Goal: Task Accomplishment & Management: Use online tool/utility

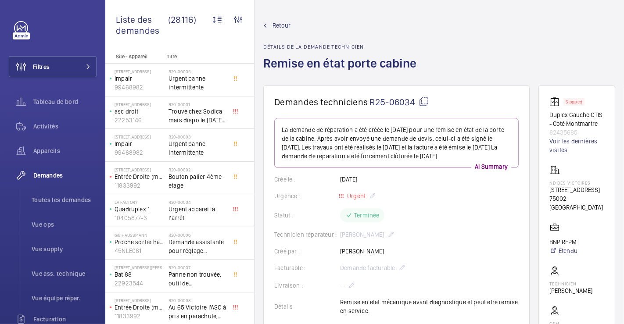
click at [283, 22] on span "Retour" at bounding box center [282, 25] width 18 height 9
click at [40, 66] on span "Filtres" at bounding box center [41, 66] width 17 height 9
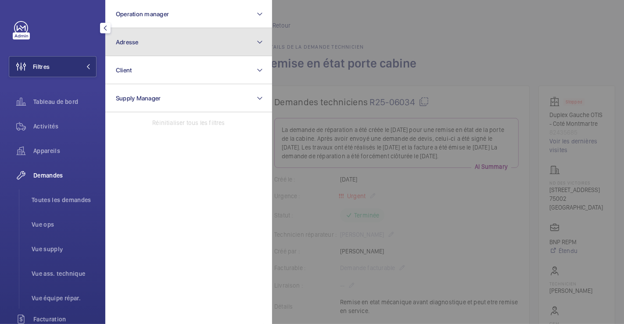
click at [148, 47] on button "Adresse" at bounding box center [188, 42] width 167 height 28
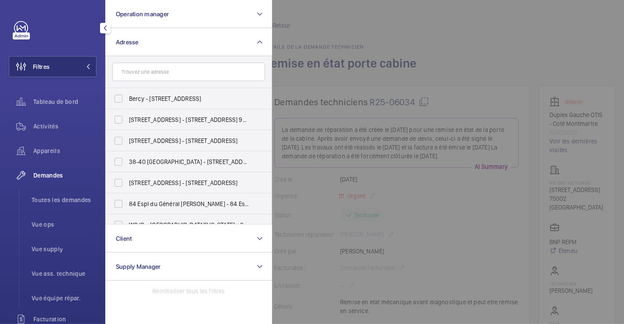
click at [158, 67] on input "text" at bounding box center [188, 72] width 153 height 18
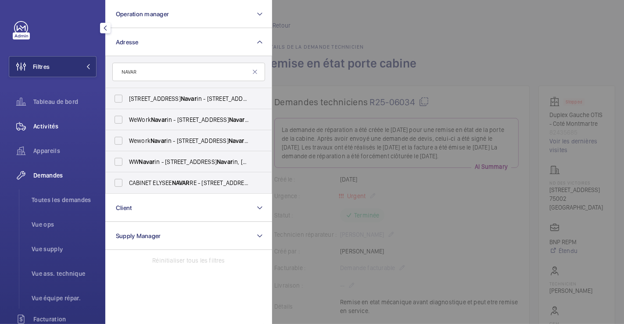
type input "NAVAR"
drag, startPoint x: 54, startPoint y: 121, endPoint x: 104, endPoint y: 117, distance: 50.6
click at [53, 121] on div "Activités" at bounding box center [53, 126] width 88 height 21
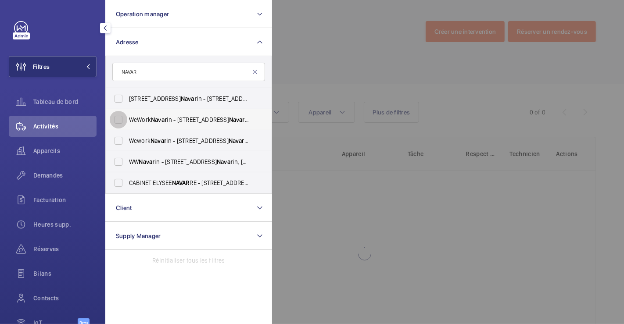
click at [119, 118] on input "WeWork Navar in - 18 Rue de Navar in, PARIS 75009" at bounding box center [119, 120] width 18 height 18
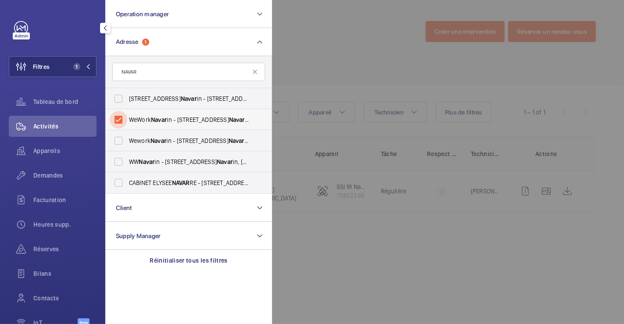
click at [120, 118] on input "WeWork Navar in - 18 Rue de Navar in, PARIS 75009" at bounding box center [119, 120] width 18 height 18
checkbox input "false"
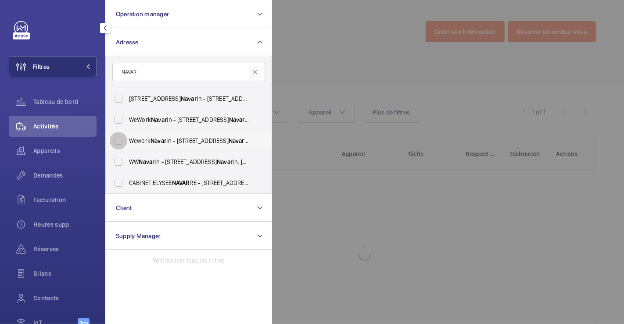
click at [118, 142] on input "Wework Navar in - 18 Rue de Navar in, PARIS 75009" at bounding box center [119, 141] width 18 height 18
checkbox input "true"
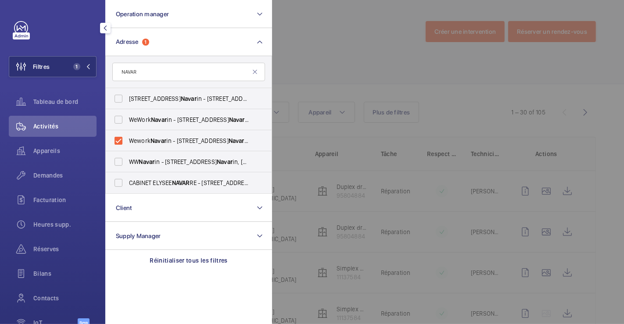
click at [343, 49] on div at bounding box center [584, 162] width 624 height 324
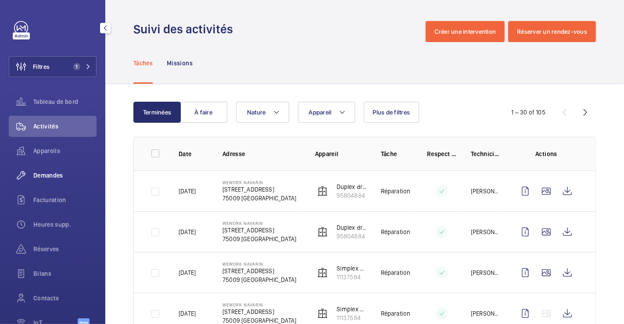
click at [57, 173] on span "Demandes" at bounding box center [64, 175] width 63 height 9
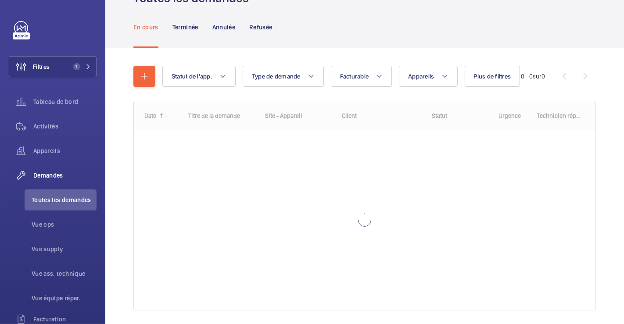
scroll to position [71, 0]
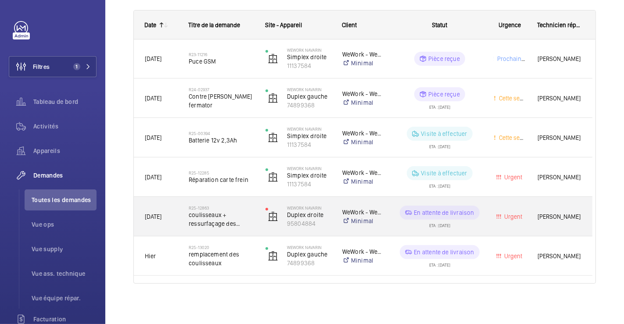
scroll to position [135, 0]
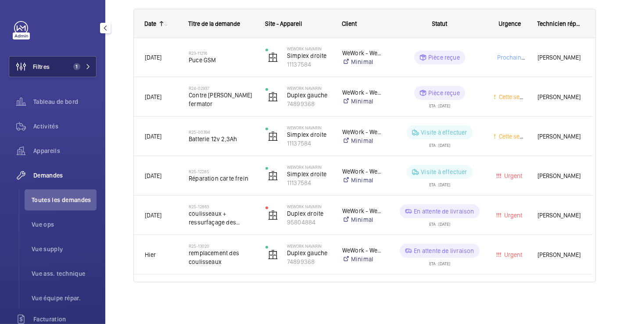
click at [46, 70] on span "Filtres" at bounding box center [41, 66] width 17 height 9
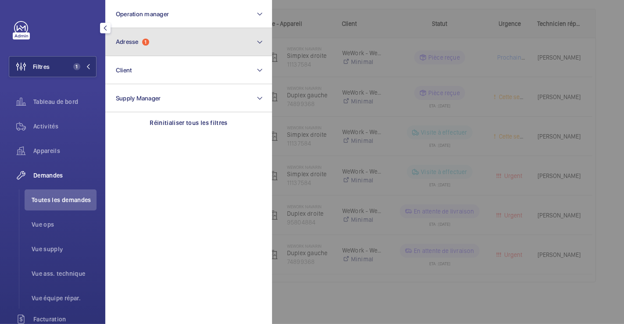
click at [196, 46] on button "Adresse 1" at bounding box center [188, 42] width 167 height 28
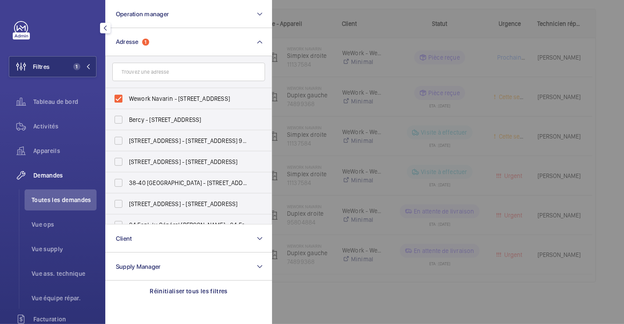
click at [184, 72] on input "text" at bounding box center [188, 72] width 153 height 18
click at [116, 97] on input "Wework Navarin - 18 Rue de Navarin, PARIS 75009" at bounding box center [119, 99] width 18 height 18
checkbox input "false"
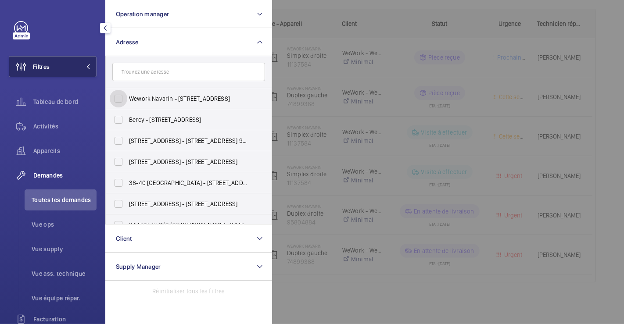
scroll to position [71, 0]
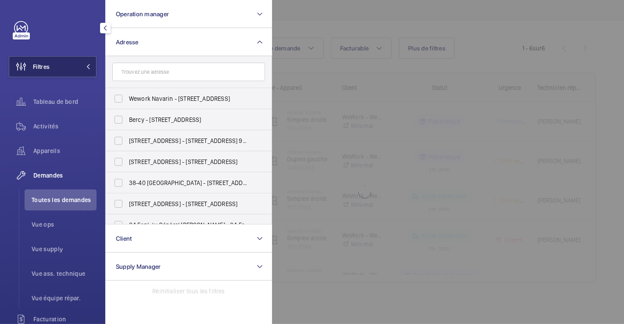
click at [53, 65] on button "Filtres" at bounding box center [53, 66] width 88 height 21
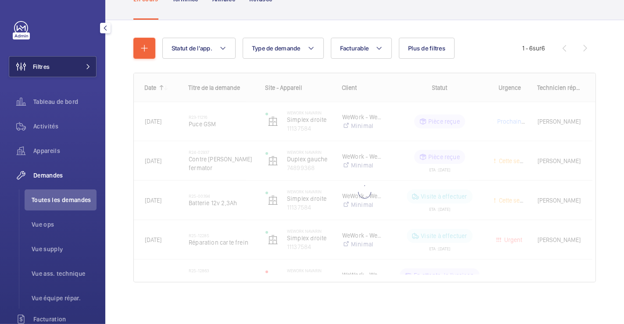
click at [53, 65] on button "Filtres" at bounding box center [53, 66] width 88 height 21
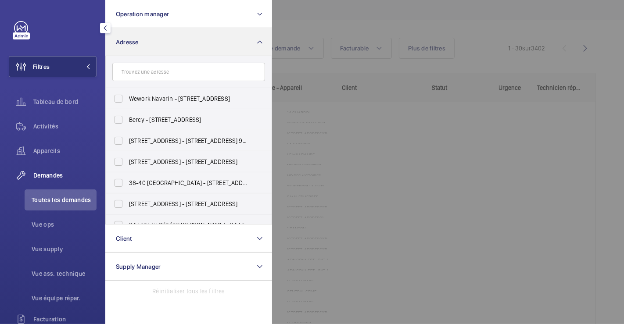
scroll to position [135, 0]
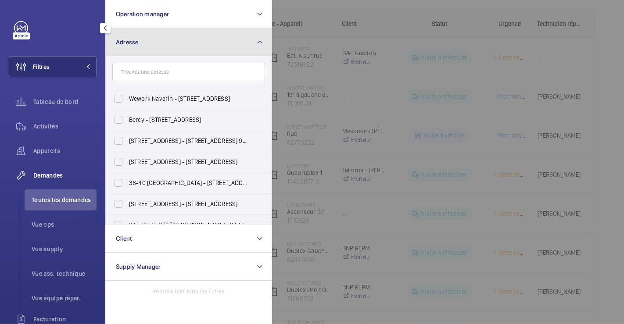
click at [135, 42] on span "Adresse" at bounding box center [127, 42] width 23 height 7
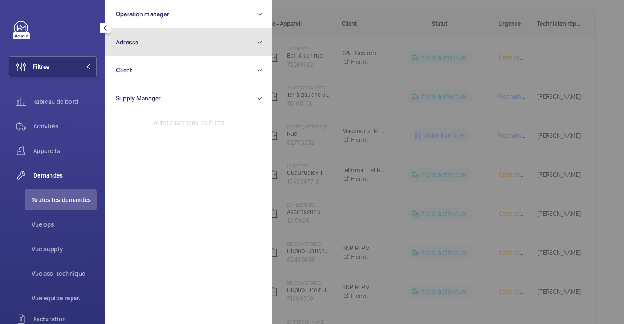
click at [135, 42] on span "Adresse" at bounding box center [127, 42] width 23 height 7
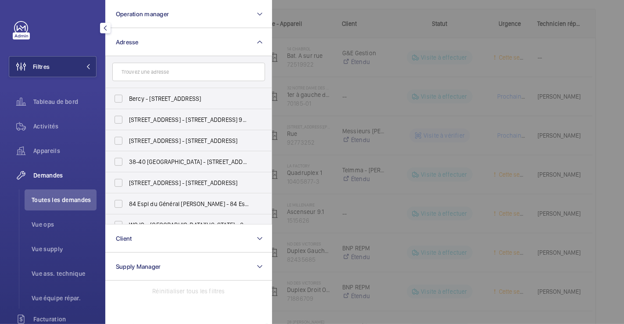
click at [137, 71] on input "text" at bounding box center [188, 72] width 153 height 18
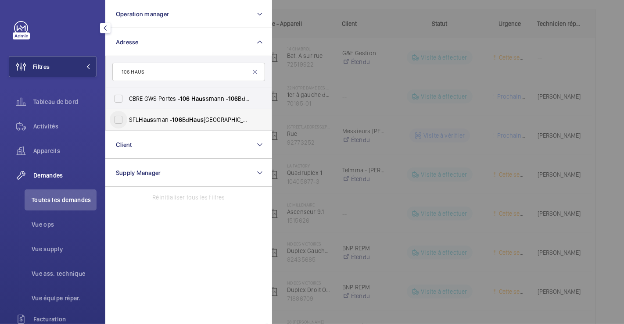
type input "106 HAUS"
click at [122, 122] on input "SFL Haus sman - 106 Bd Haus smann, PARIS 75008" at bounding box center [119, 120] width 18 height 18
checkbox input "true"
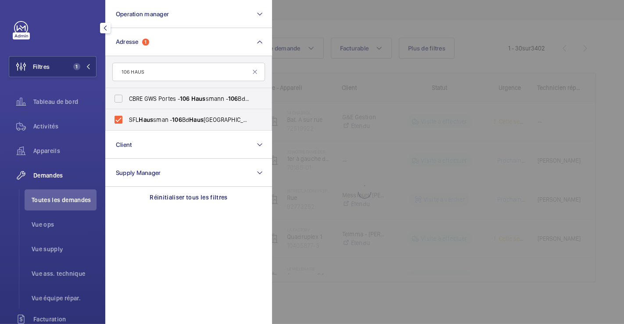
click at [50, 123] on span "Activités" at bounding box center [64, 126] width 63 height 9
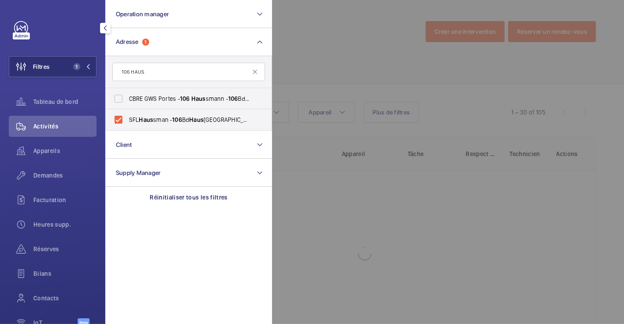
click at [331, 49] on div at bounding box center [584, 162] width 624 height 324
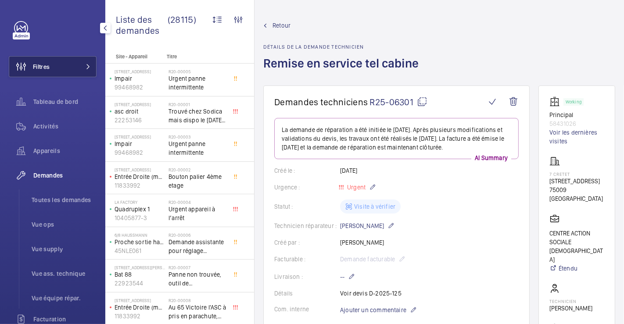
click at [43, 68] on span "Filtres" at bounding box center [41, 66] width 17 height 9
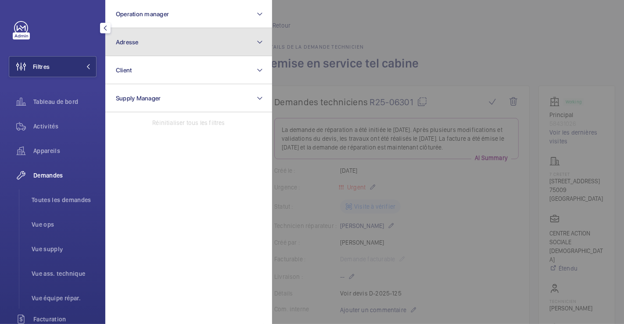
click at [180, 43] on button "Adresse" at bounding box center [188, 42] width 167 height 28
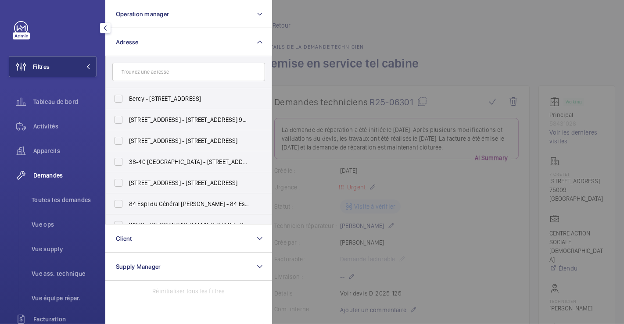
click at [167, 73] on input "text" at bounding box center [188, 72] width 153 height 18
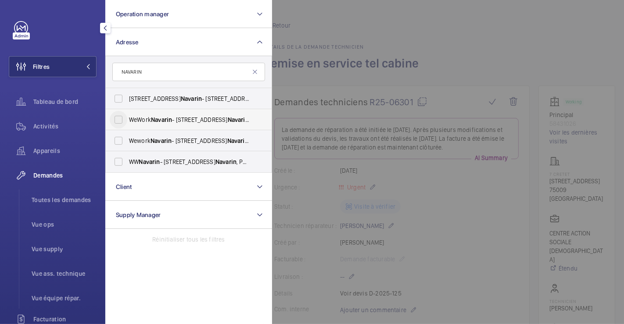
type input "NAVARIN"
click at [118, 119] on input "WeWork Navarin - [STREET_ADDRESS]" at bounding box center [119, 120] width 18 height 18
drag, startPoint x: 54, startPoint y: 123, endPoint x: 85, endPoint y: 122, distance: 30.8
click at [53, 123] on span "Activités" at bounding box center [64, 126] width 63 height 9
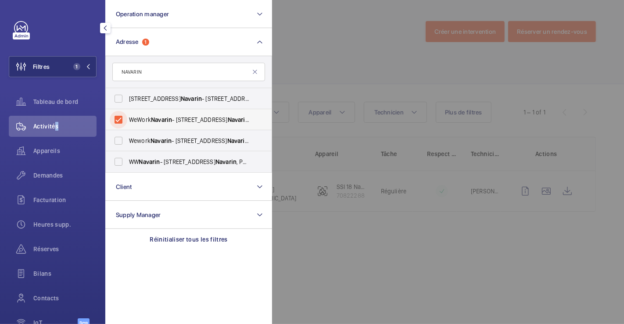
click at [118, 118] on input "WeWork Navarin - 18 Rue de Navarin , PARIS 75009" at bounding box center [119, 120] width 18 height 18
checkbox input "false"
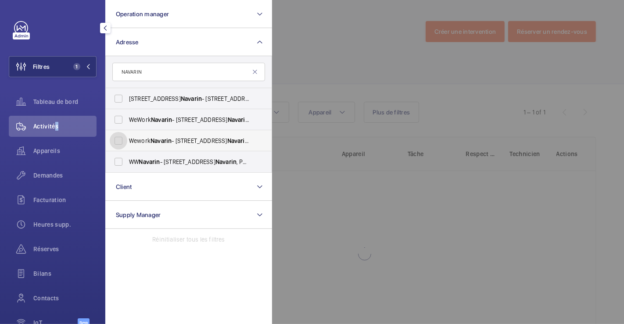
click at [116, 140] on input "Wework Navarin - 18 Rue de Navarin , PARIS 75009" at bounding box center [119, 141] width 18 height 18
checkbox input "true"
click at [343, 68] on div at bounding box center [584, 162] width 624 height 324
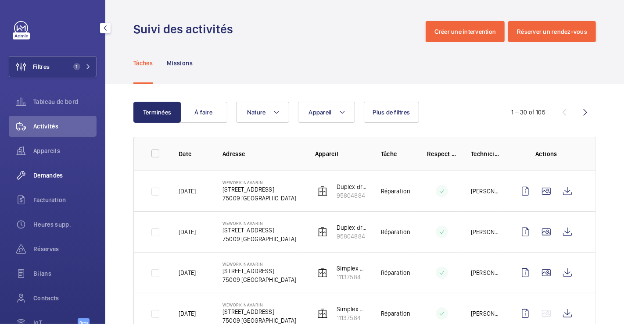
click at [46, 174] on span "Demandes" at bounding box center [64, 175] width 63 height 9
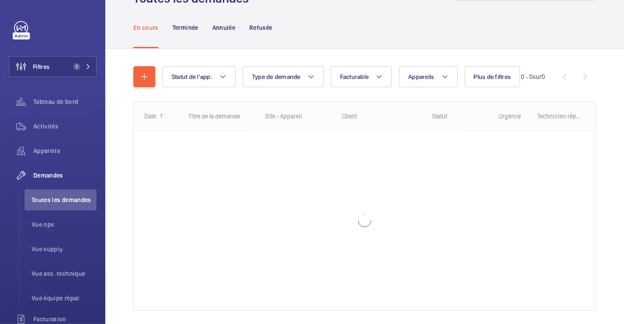
scroll to position [71, 0]
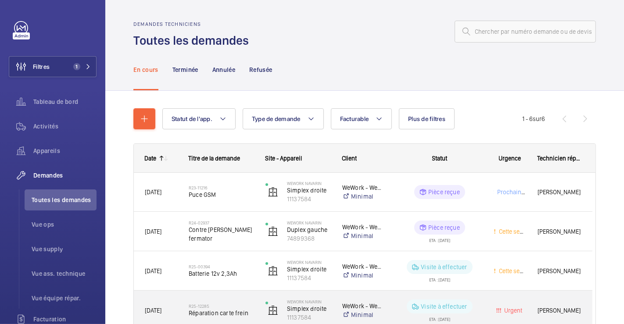
scroll to position [135, 0]
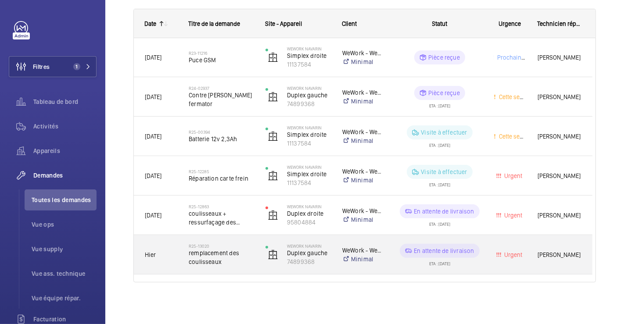
click at [255, 241] on div "Wework Navarin Duplex gauche 74899368" at bounding box center [293, 255] width 76 height 36
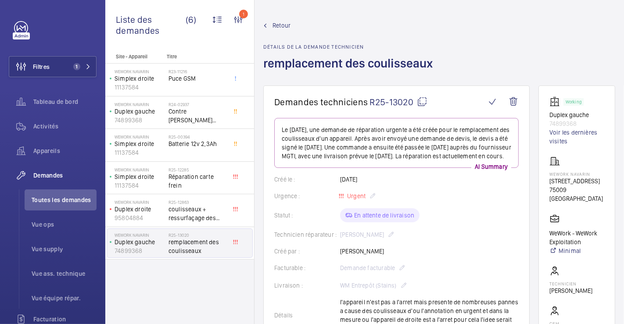
click at [282, 25] on span "Retour" at bounding box center [282, 25] width 18 height 9
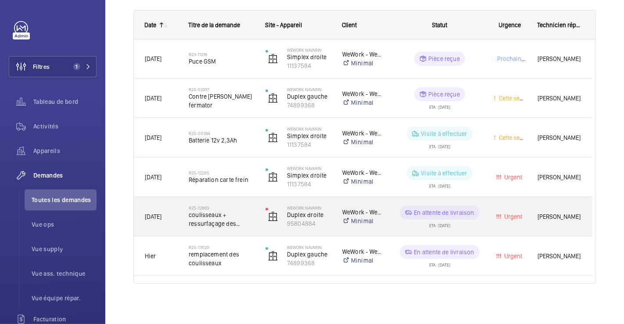
scroll to position [135, 0]
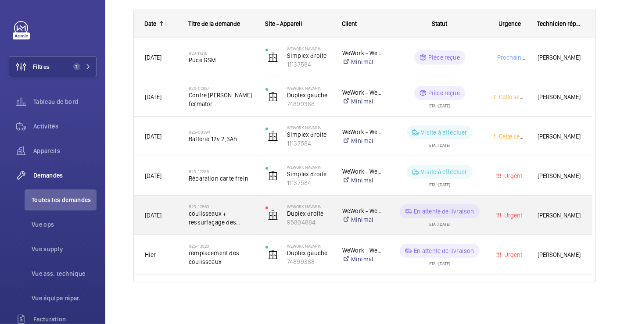
click at [243, 198] on div "R25-12863 coulisseaux + ressurfaçage des guides" at bounding box center [216, 216] width 76 height 40
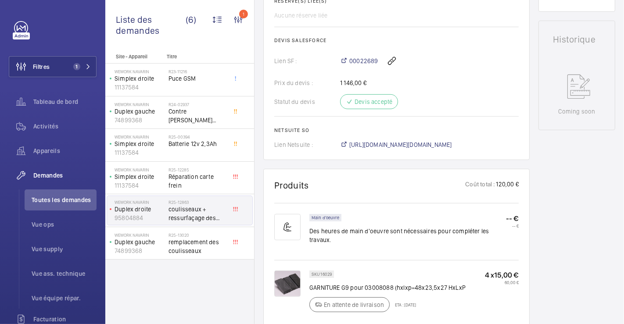
scroll to position [292, 0]
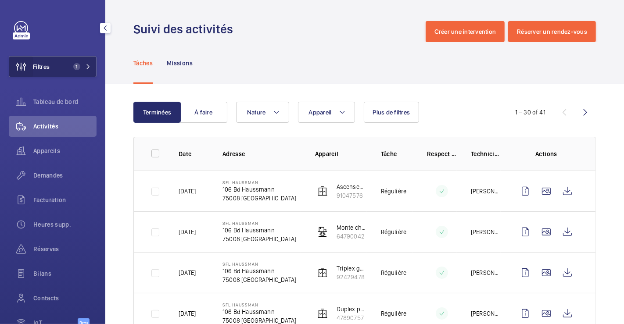
click at [27, 67] on wm-front-icon-button at bounding box center [21, 66] width 24 height 21
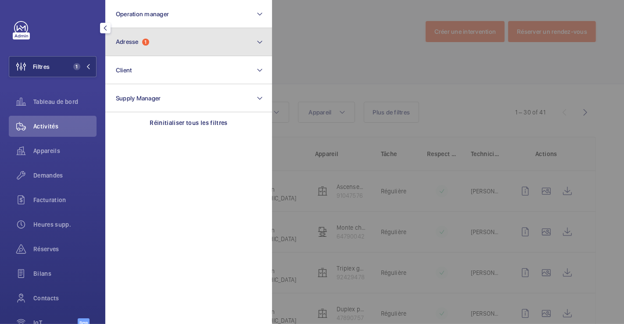
click at [173, 48] on button "Adresse 1" at bounding box center [188, 42] width 167 height 28
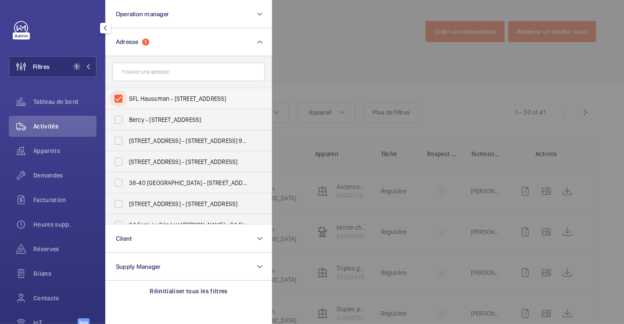
drag, startPoint x: 117, startPoint y: 96, endPoint x: 108, endPoint y: 92, distance: 9.1
click at [117, 97] on input "SFL Haussman - 106 Bd Haussmann, PARIS 75008" at bounding box center [119, 99] width 18 height 18
checkbox input "false"
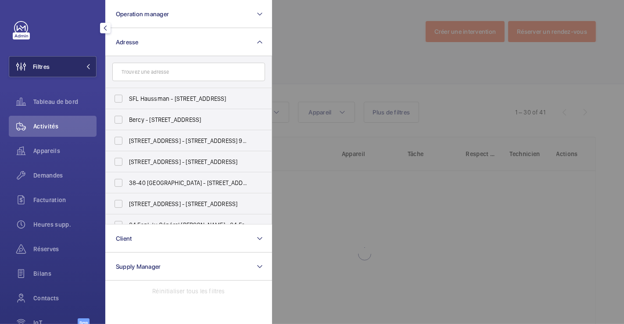
click at [54, 67] on button "Filtres" at bounding box center [53, 66] width 88 height 21
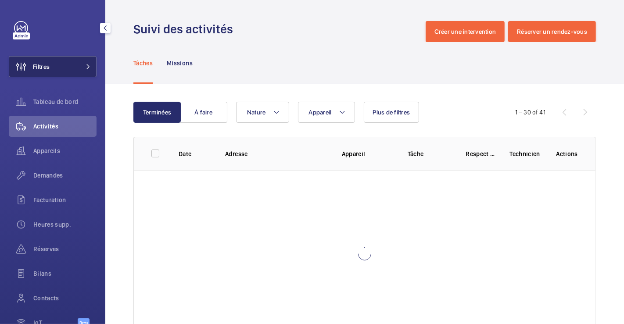
click at [54, 67] on button "Filtres" at bounding box center [53, 66] width 88 height 21
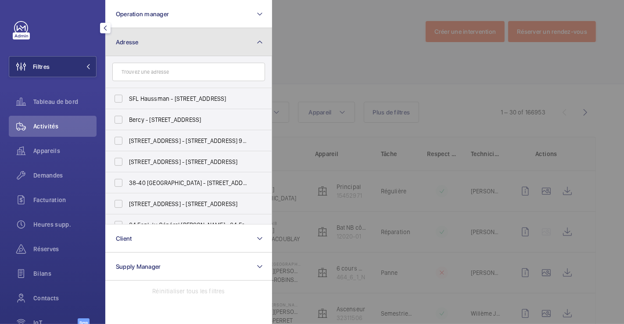
click at [154, 48] on button "Adresse" at bounding box center [188, 42] width 167 height 28
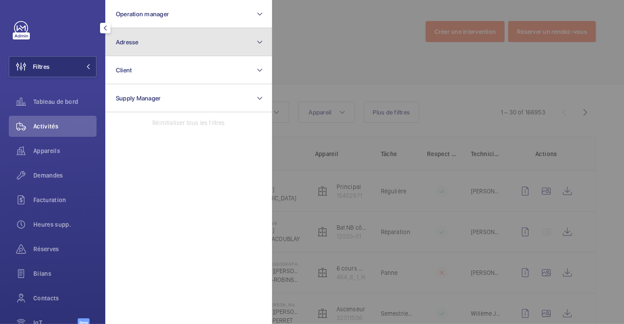
click at [162, 50] on button "Adresse" at bounding box center [188, 42] width 167 height 28
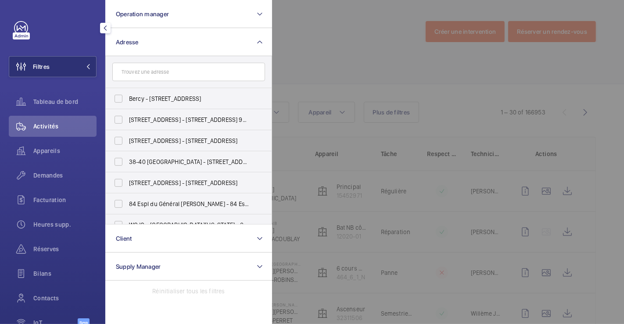
click at [155, 70] on input "text" at bounding box center [188, 72] width 153 height 18
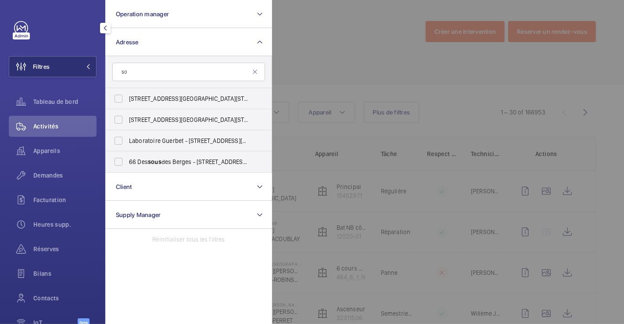
type input "s"
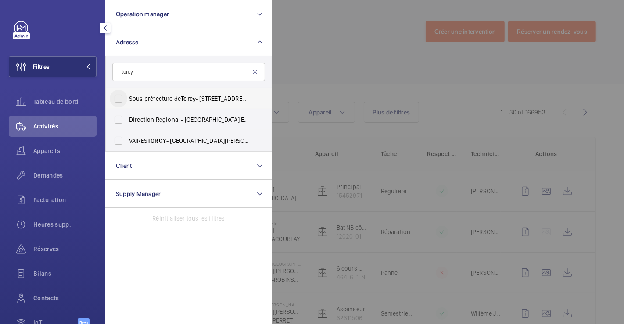
type input "torcy"
click at [119, 97] on input "Sous préfecture de Torcy - 7 Rue Gérard Philipe, TORCY 77200" at bounding box center [119, 99] width 18 height 18
checkbox input "true"
click at [306, 74] on div at bounding box center [584, 162] width 624 height 324
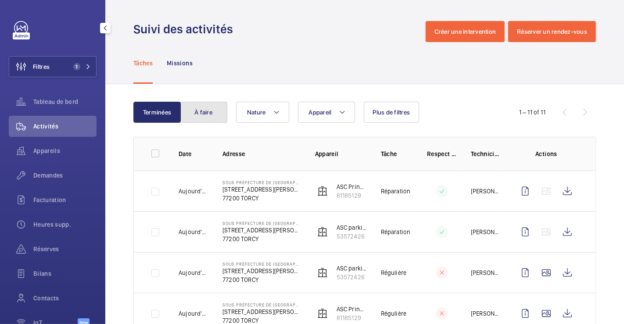
click at [210, 113] on button "À faire" at bounding box center [203, 112] width 47 height 21
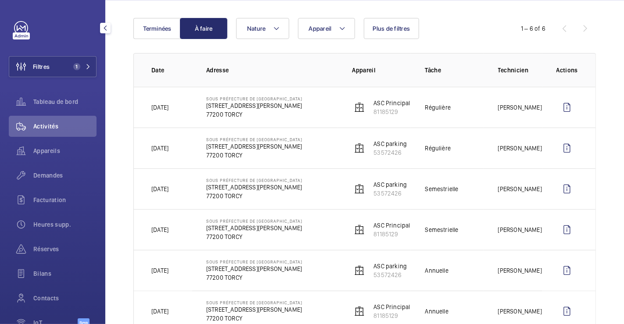
scroll to position [97, 0]
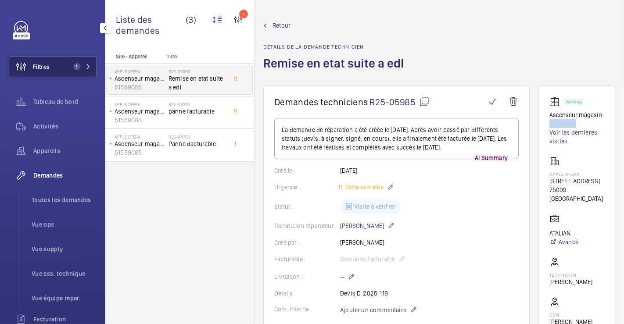
click at [47, 69] on span "Filtres" at bounding box center [41, 66] width 17 height 9
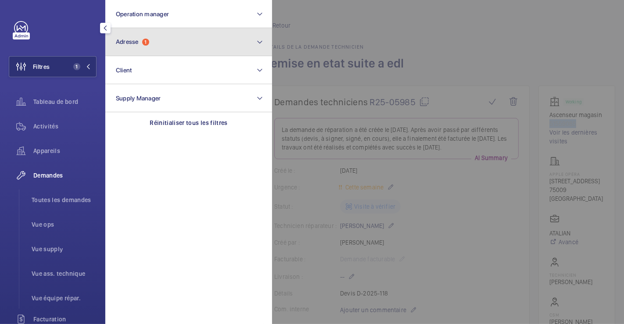
click at [184, 41] on button "Adresse 1" at bounding box center [188, 42] width 167 height 28
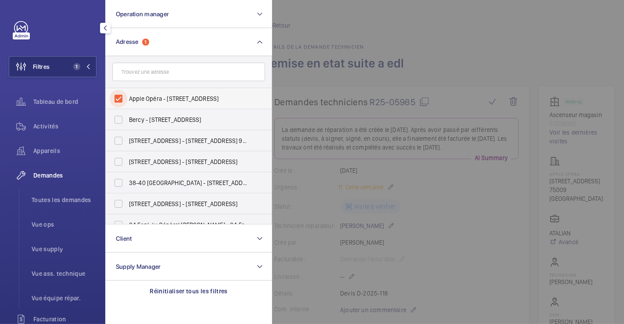
click at [119, 97] on input "Apple Opéra - [STREET_ADDRESS]" at bounding box center [119, 99] width 18 height 18
checkbox input "false"
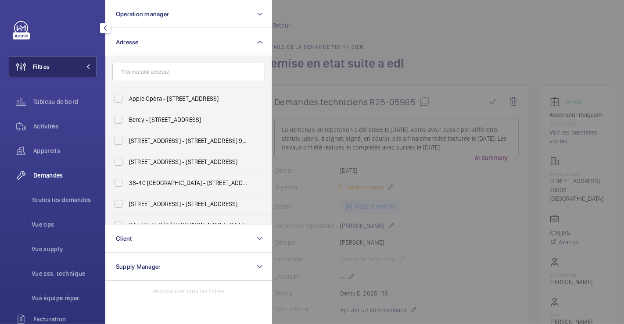
click at [59, 68] on button "Filtres" at bounding box center [53, 66] width 88 height 21
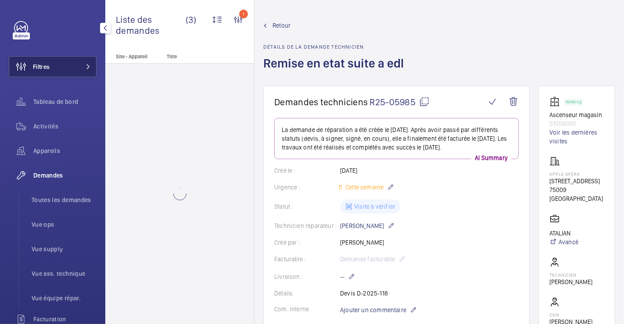
click at [49, 65] on span "Filtres" at bounding box center [41, 66] width 17 height 9
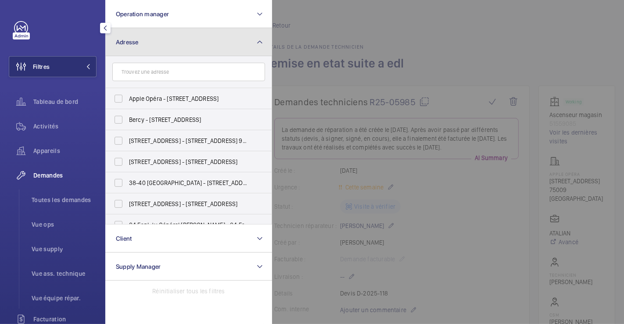
click at [158, 43] on button "Adresse" at bounding box center [188, 42] width 167 height 28
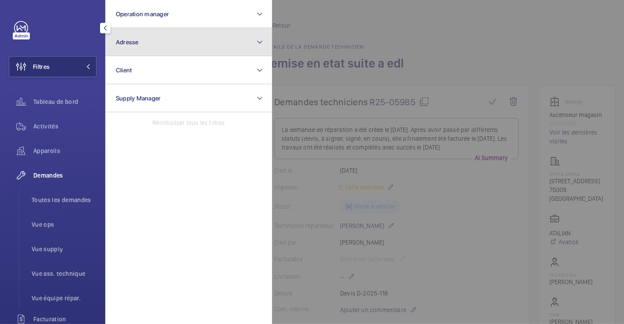
click at [159, 45] on button "Adresse" at bounding box center [188, 42] width 167 height 28
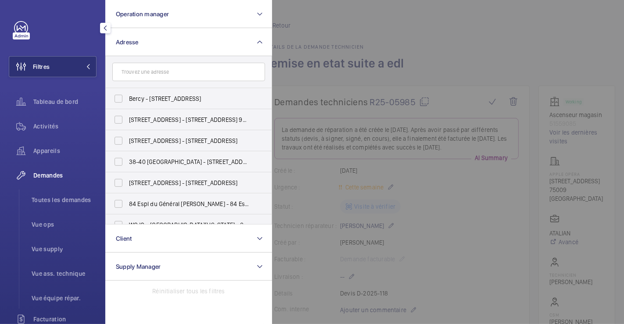
click at [152, 75] on input "text" at bounding box center [188, 72] width 153 height 18
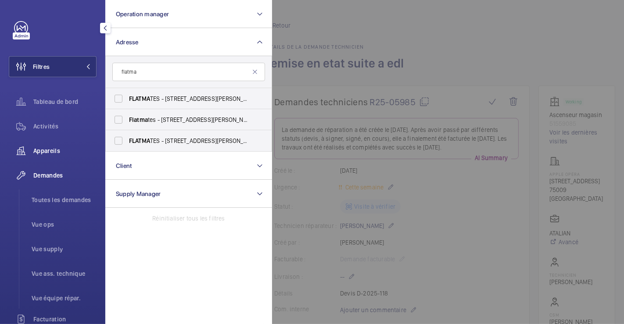
type input "flatma"
click at [49, 151] on span "Appareils" at bounding box center [64, 151] width 63 height 9
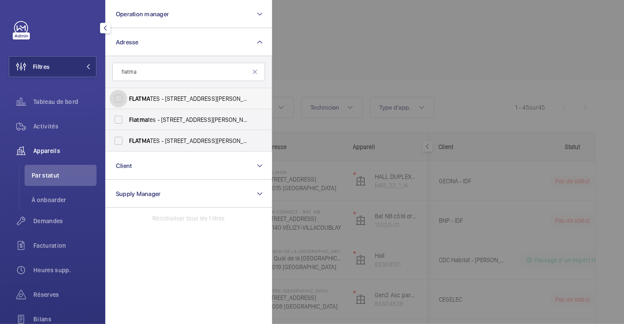
click at [120, 97] on input "FLATMA TES - 1 Rue Jean Jacques Rousseau, IVRY-SUR-SEINE 94200" at bounding box center [119, 99] width 18 height 18
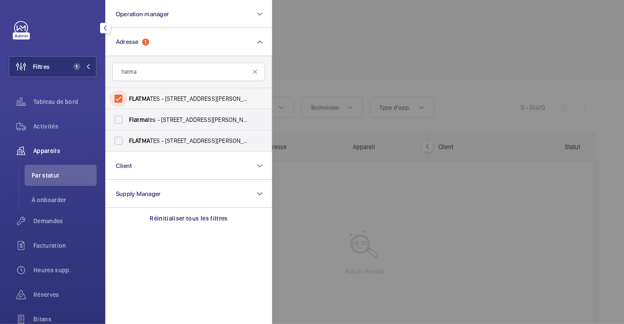
click at [118, 97] on input "FLATMA TES - 1 Rue Jean Jacques Rousseau, IVRY-SUR-SEINE 94200" at bounding box center [119, 99] width 18 height 18
checkbox input "false"
click at [120, 116] on input "Flatma tes - 1 Rue Jean Jacques Rousseau, 94200 IVRY-SUR-SEINE, IVRY-SUR-SEINE …" at bounding box center [119, 120] width 18 height 18
checkbox input "true"
click at [344, 43] on div at bounding box center [584, 162] width 624 height 324
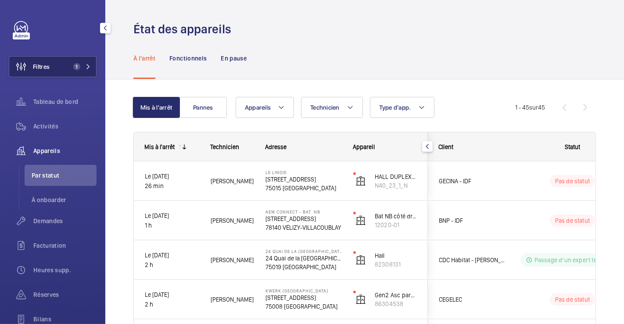
click at [53, 65] on button "Filtres 1" at bounding box center [53, 66] width 88 height 21
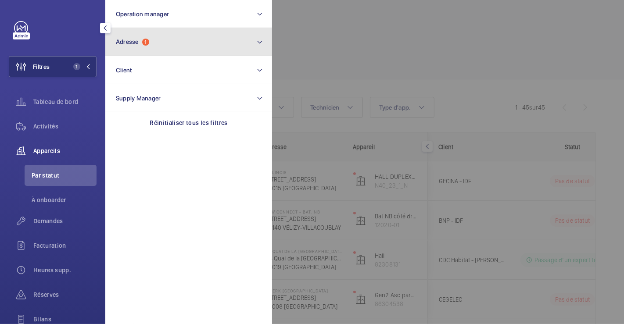
click at [171, 36] on button "Adresse 1" at bounding box center [188, 42] width 167 height 28
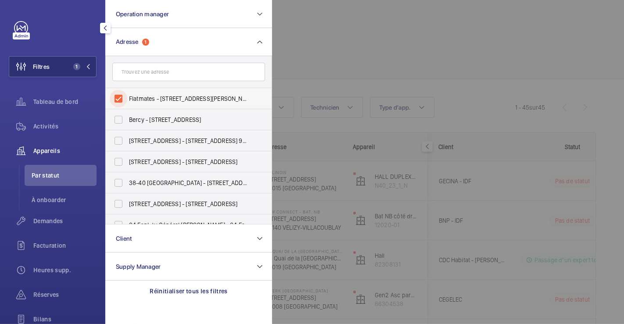
click at [116, 97] on input "Flatmates - 1 Rue Jean Jacques Rousseau, 94200 IVRY-SUR-SEINE, IVRY-SUR-SEINE 9…" at bounding box center [119, 99] width 18 height 18
checkbox input "false"
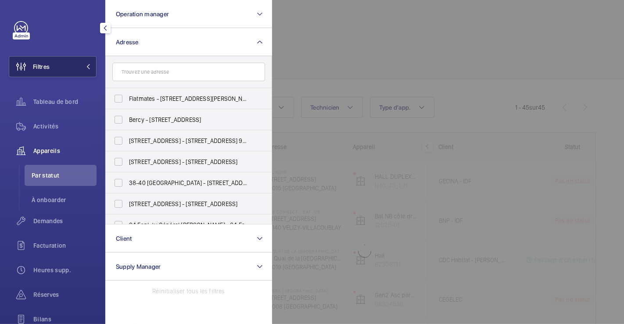
click at [58, 69] on button "Filtres" at bounding box center [53, 66] width 88 height 21
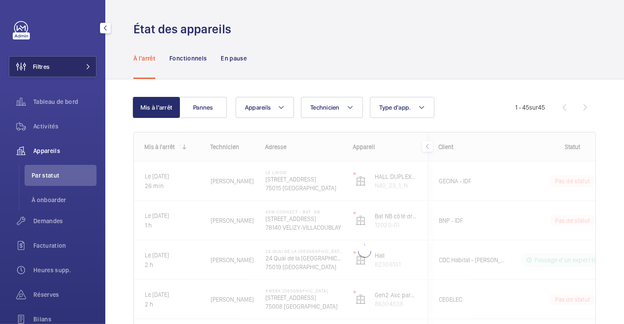
click at [43, 67] on span "Filtres" at bounding box center [41, 66] width 17 height 9
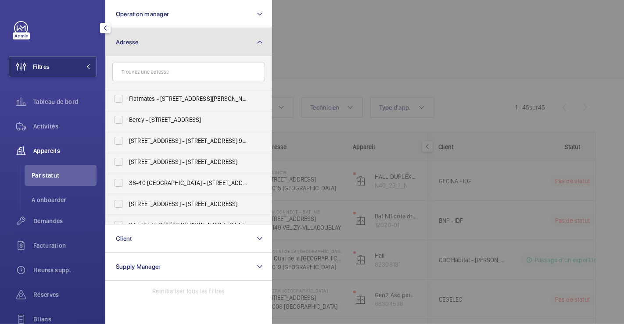
click at [140, 40] on button "Adresse" at bounding box center [188, 42] width 167 height 28
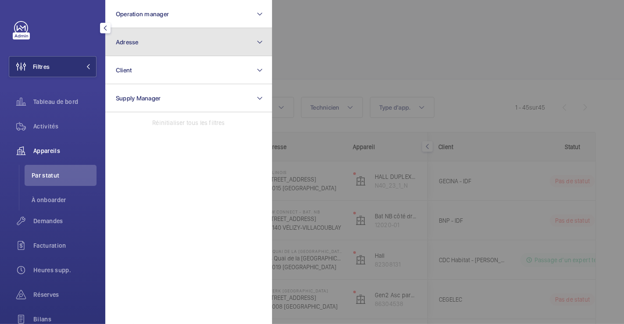
click at [148, 44] on button "Adresse" at bounding box center [188, 42] width 167 height 28
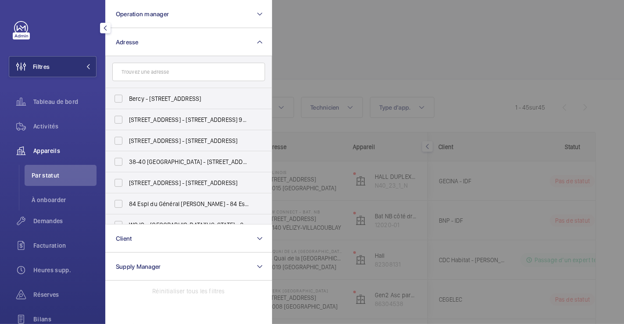
click at [146, 73] on input "text" at bounding box center [188, 72] width 153 height 18
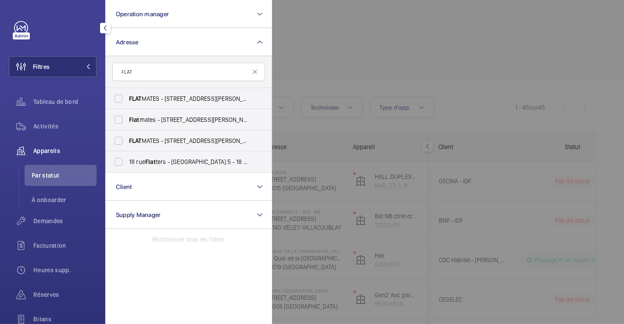
type input "FLAT"
click at [40, 150] on span "Appareils" at bounding box center [64, 151] width 63 height 9
click at [56, 126] on span "Activités" at bounding box center [64, 126] width 63 height 9
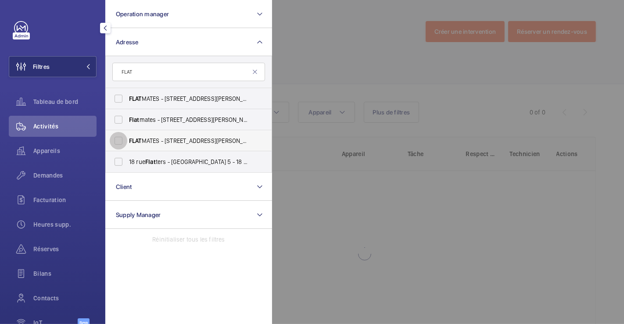
click at [114, 139] on input "FLAT MATES - 1 Rue Jean Jacques Rousseau, IVRY-SUR-SEINE 94200" at bounding box center [119, 141] width 18 height 18
click at [115, 138] on input "FLAT MATES - 1 Rue Jean Jacques Rousseau, IVRY-SUR-SEINE 94200" at bounding box center [119, 141] width 18 height 18
checkbox input "false"
click at [118, 121] on input "Flat mates - 1 Rue Jean Jacques Rousseau, 94200 IVRY-SUR-SEINE, IVRY-SUR-SEINE …" at bounding box center [119, 120] width 18 height 18
checkbox input "true"
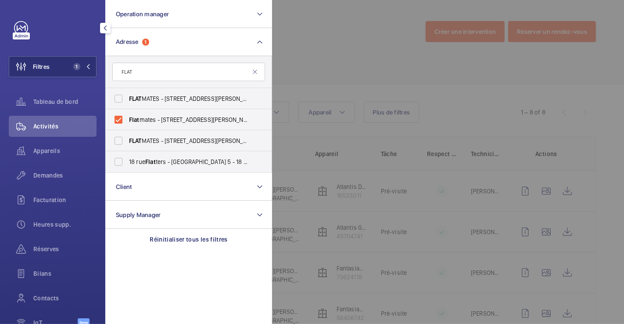
click at [374, 46] on div at bounding box center [584, 162] width 624 height 324
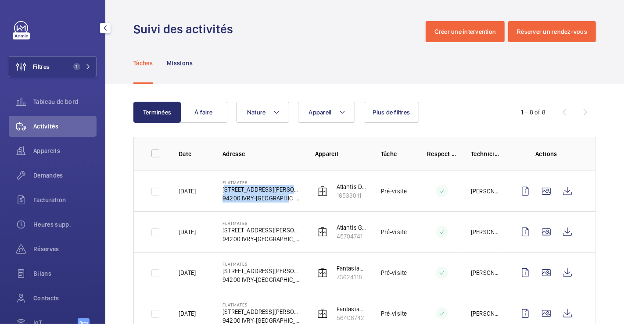
drag, startPoint x: 220, startPoint y: 187, endPoint x: 292, endPoint y: 200, distance: 72.6
click at [292, 200] on td "Flatmates 1 Rue Jean Jacques Rousseau, 94200 IVRY-SUR-SEINE 94200 IVRY-SUR-SEINE" at bounding box center [255, 191] width 93 height 41
copy div "1 Rue Jean Jacques Rousseau, 94200 IVRY-SUR-SEINE 94200 IVRY-SUR-SEINE"
click at [43, 68] on span "Filtres" at bounding box center [41, 66] width 17 height 9
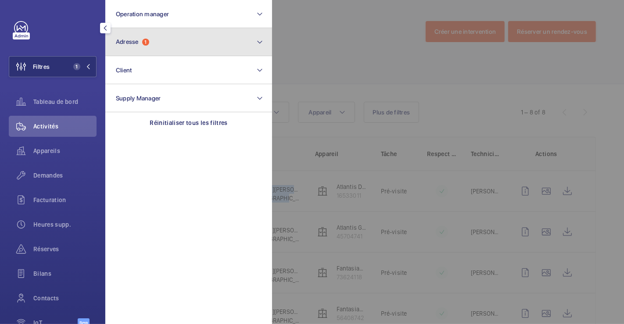
click at [160, 41] on button "Adresse 1" at bounding box center [188, 42] width 167 height 28
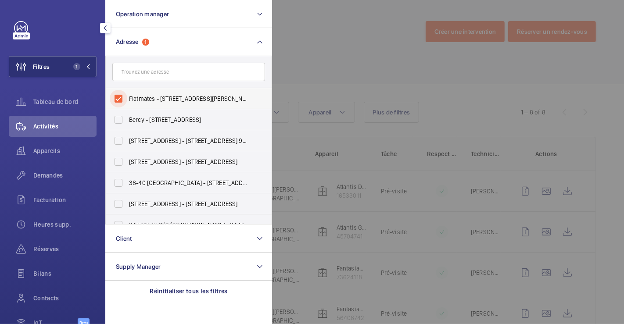
click at [116, 100] on input "Flatmates - 1 Rue Jean Jacques Rousseau, 94200 IVRY-SUR-SEINE, IVRY-SUR-SEINE 9…" at bounding box center [119, 99] width 18 height 18
checkbox input "false"
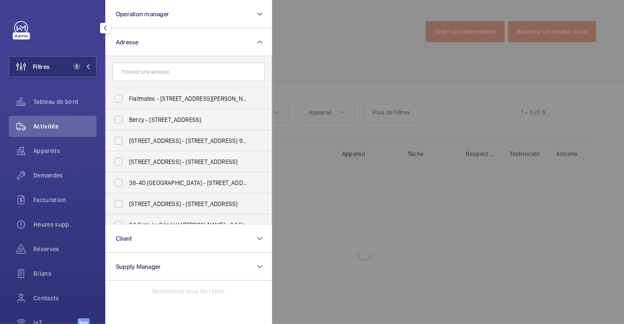
click at [303, 42] on div at bounding box center [584, 162] width 624 height 324
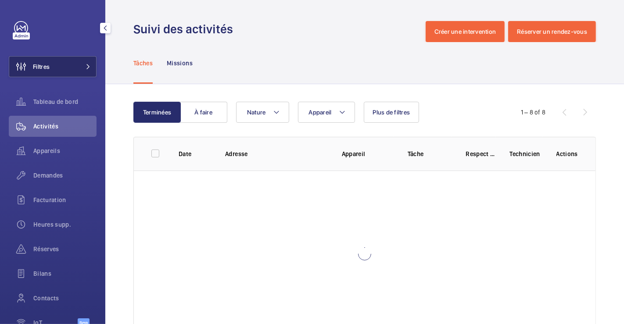
click at [69, 69] on button "Filtres" at bounding box center [53, 66] width 88 height 21
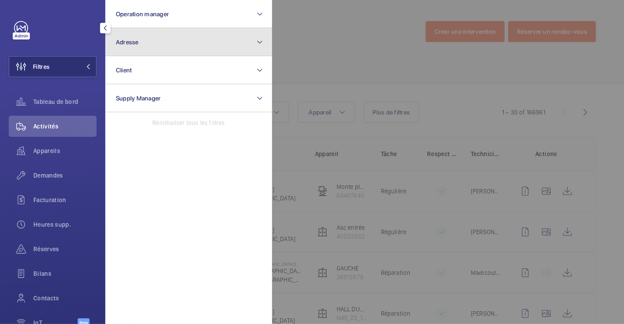
click at [166, 37] on button "Adresse" at bounding box center [188, 42] width 167 height 28
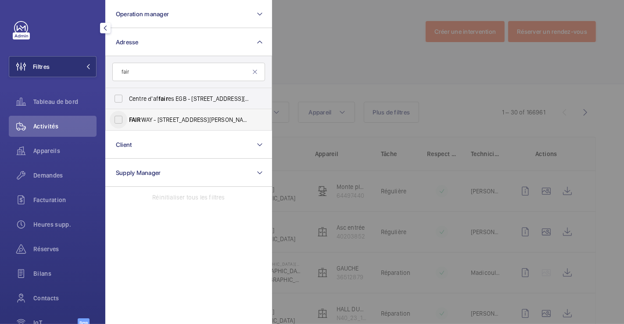
type input "fair"
click at [119, 119] on input "FAIR WAY - 155 Avenue Pierre Brossolette, 92240 MONTROUGE, MONTROUGE 92120" at bounding box center [119, 120] width 18 height 18
checkbox input "true"
click at [301, 49] on div at bounding box center [584, 162] width 624 height 324
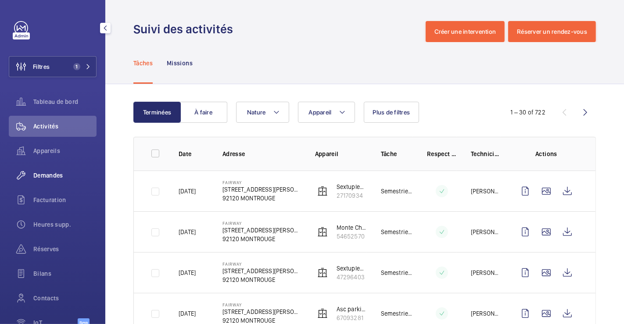
click at [49, 172] on span "Demandes" at bounding box center [64, 175] width 63 height 9
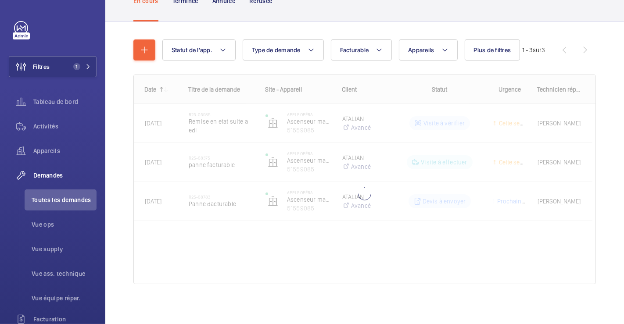
scroll to position [71, 0]
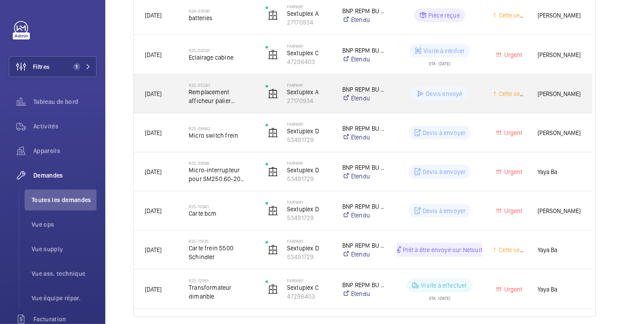
scroll to position [1036, 0]
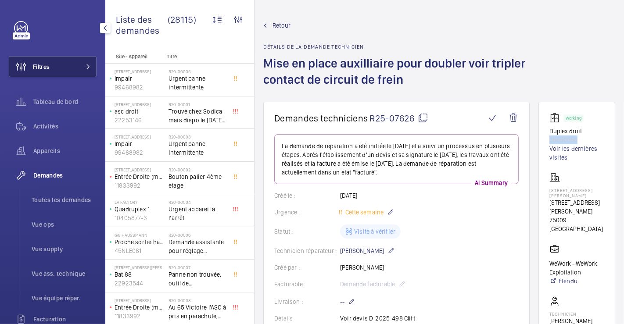
click at [57, 72] on button "Filtres" at bounding box center [53, 66] width 88 height 21
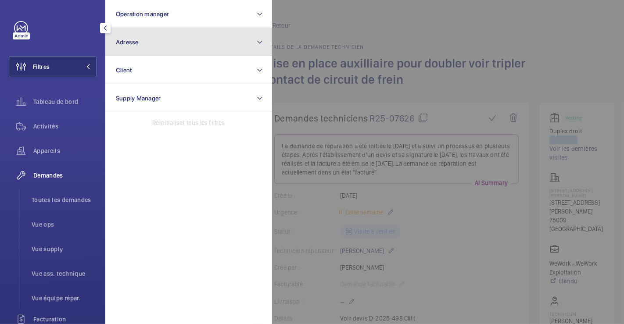
click at [159, 45] on button "Adresse" at bounding box center [188, 42] width 167 height 28
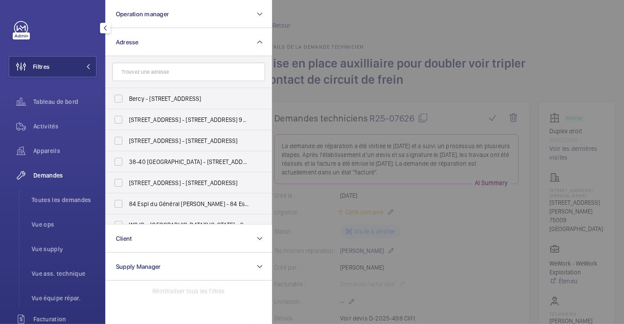
click at [159, 71] on input "text" at bounding box center [188, 72] width 153 height 18
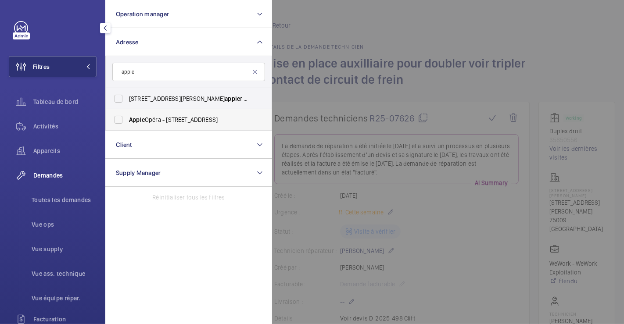
type input "apple"
click at [158, 117] on span "Apple Opéra - [STREET_ADDRESS]" at bounding box center [189, 119] width 121 height 9
click at [127, 117] on input "Apple Opéra - [STREET_ADDRESS]" at bounding box center [119, 120] width 18 height 18
checkbox input "true"
drag, startPoint x: 433, startPoint y: 47, endPoint x: 427, endPoint y: 50, distance: 6.7
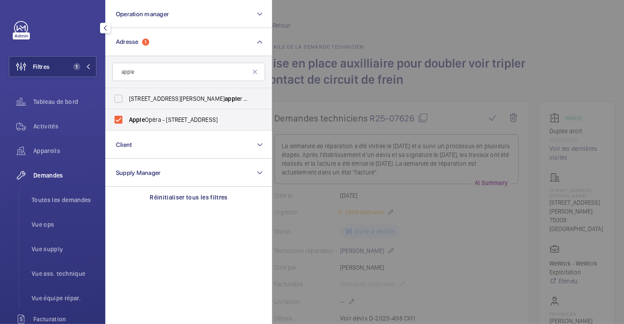
click at [434, 47] on div at bounding box center [584, 162] width 624 height 324
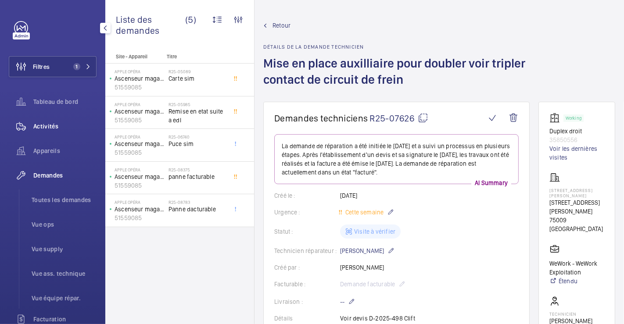
click at [50, 125] on span "Activités" at bounding box center [64, 126] width 63 height 9
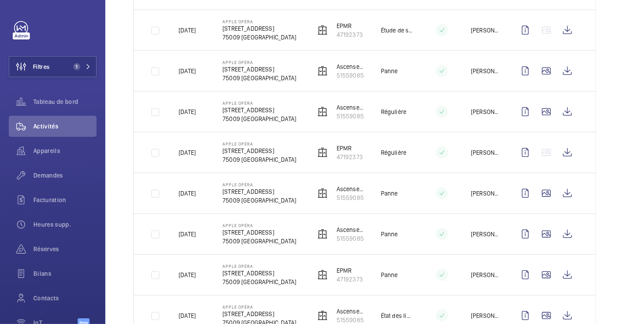
scroll to position [843, 0]
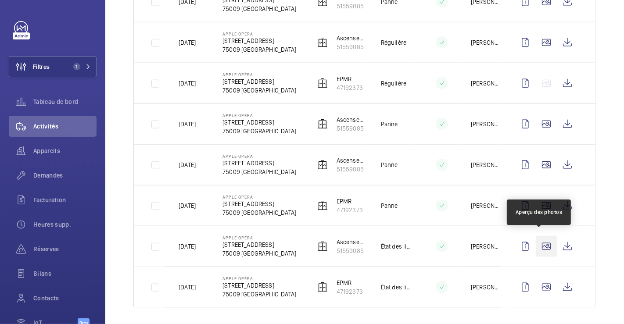
click at [545, 245] on wm-front-icon-button at bounding box center [546, 246] width 21 height 21
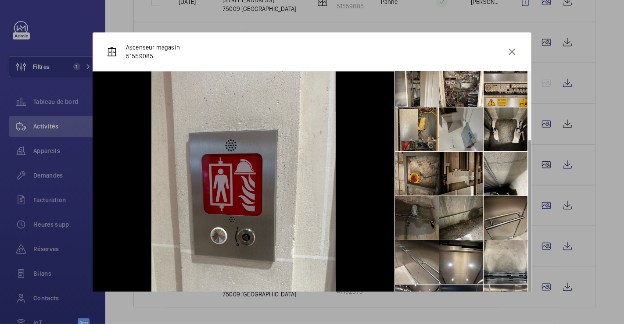
scroll to position [109, 0]
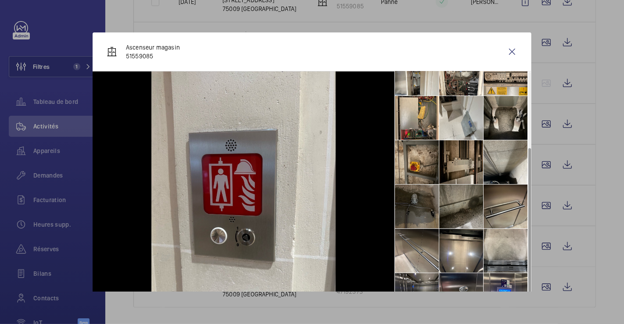
click at [455, 211] on li at bounding box center [461, 207] width 44 height 44
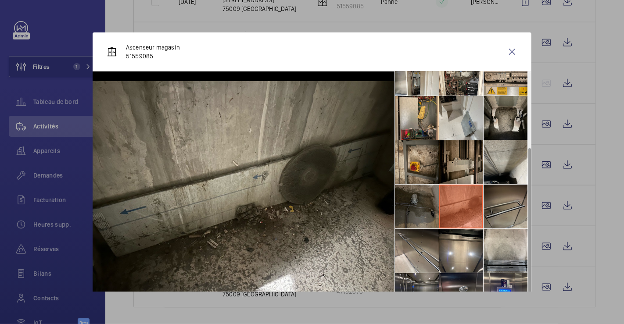
click at [508, 205] on li at bounding box center [506, 207] width 44 height 44
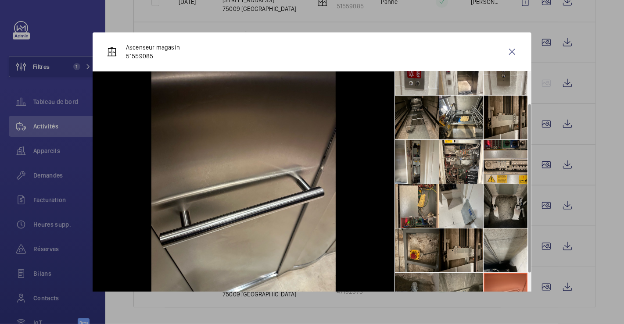
scroll to position [11, 0]
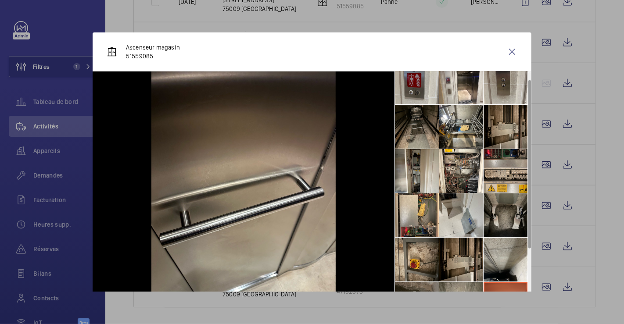
click at [496, 200] on li at bounding box center [506, 216] width 44 height 44
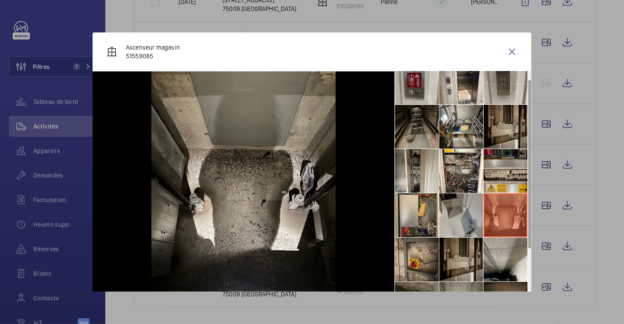
click at [443, 207] on li at bounding box center [461, 216] width 44 height 44
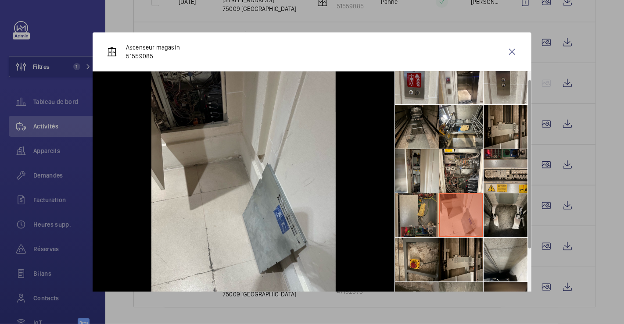
click at [415, 213] on li at bounding box center [417, 216] width 44 height 44
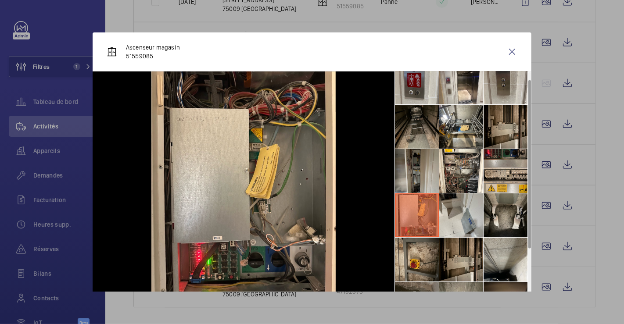
click at [418, 191] on li at bounding box center [417, 171] width 44 height 44
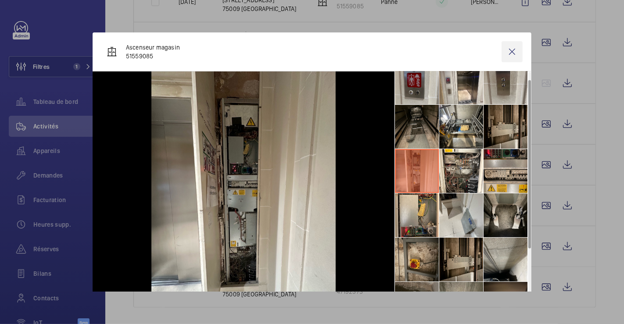
click at [506, 52] on wm-front-icon-button at bounding box center [512, 51] width 21 height 21
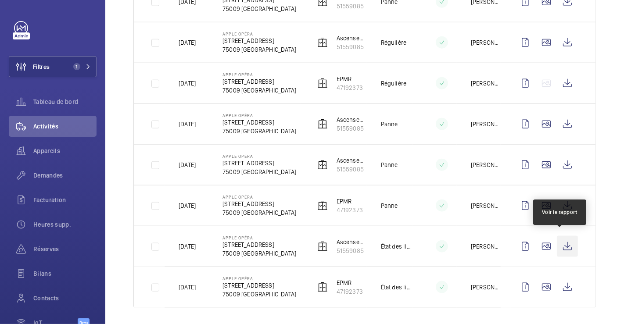
click at [560, 242] on wm-front-icon-button at bounding box center [567, 246] width 21 height 21
drag, startPoint x: 49, startPoint y: 173, endPoint x: 97, endPoint y: 180, distance: 48.9
click at [48, 173] on span "Demandes" at bounding box center [64, 175] width 63 height 9
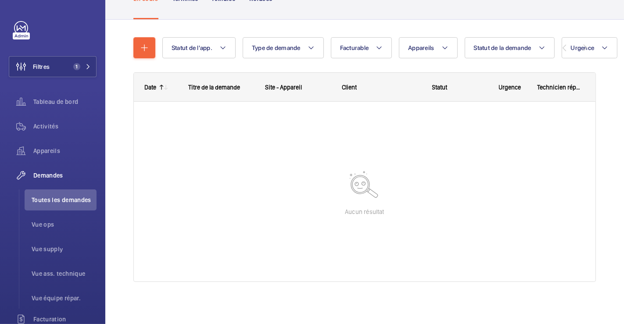
scroll to position [71, 0]
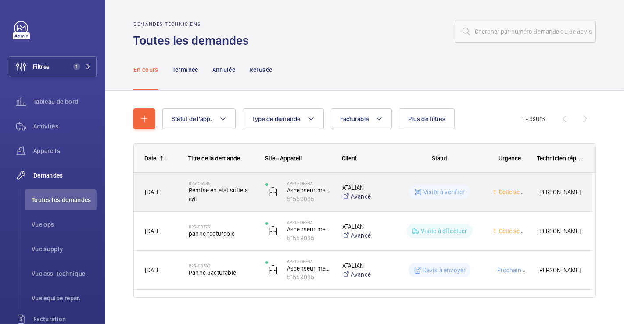
click at [243, 180] on div "R25-05985 Remise en etat suite a edl" at bounding box center [221, 192] width 65 height 25
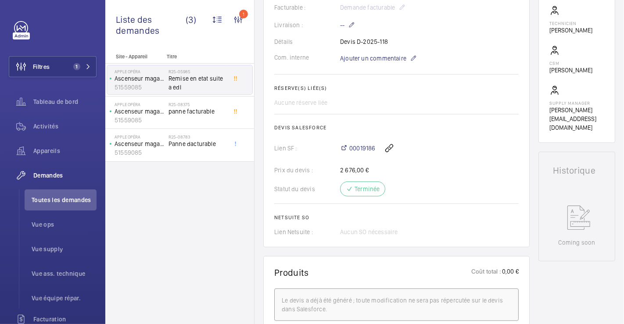
scroll to position [244, 0]
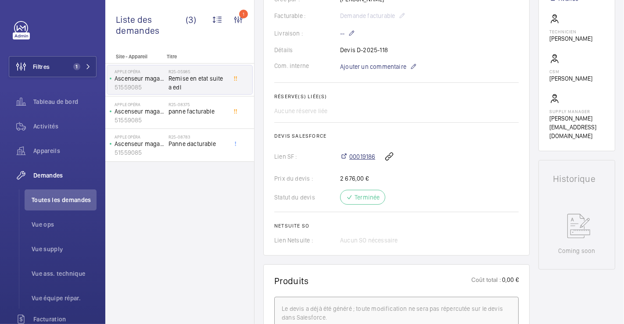
click at [370, 155] on span "00019186" at bounding box center [362, 156] width 26 height 9
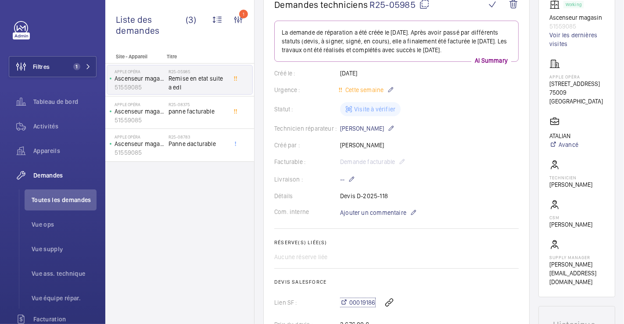
scroll to position [0, 0]
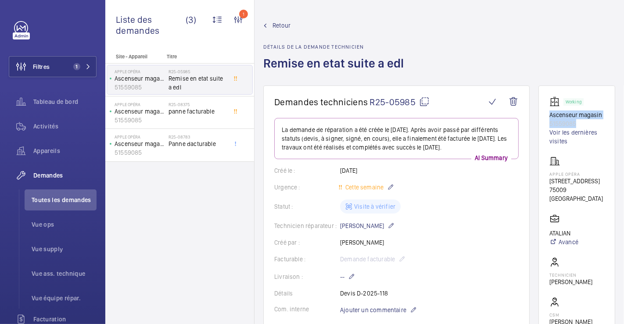
drag, startPoint x: 540, startPoint y: 113, endPoint x: 575, endPoint y: 124, distance: 36.5
click at [575, 124] on wm-front-card "Working Ascenseur magasin 51559085 Voir les dernières visites Apple [GEOGRAPHIC…" at bounding box center [577, 241] width 77 height 310
copy div "Ascenseur magasin 51559085"
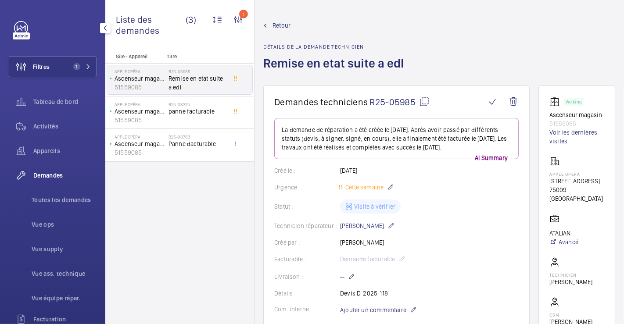
drag, startPoint x: 48, startPoint y: 148, endPoint x: 103, endPoint y: 155, distance: 55.8
click at [48, 148] on span "Appareils" at bounding box center [64, 151] width 63 height 9
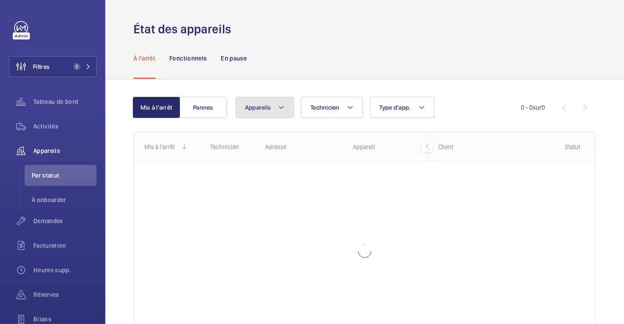
click at [281, 105] on mat-icon at bounding box center [281, 107] width 7 height 11
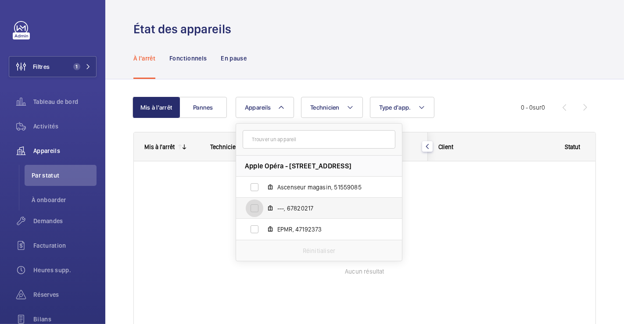
click at [251, 212] on input "---, 67820217" at bounding box center [255, 209] width 18 height 18
checkbox input "true"
click at [334, 48] on div "À l'arrêt Fonctionnels En pause" at bounding box center [364, 58] width 463 height 42
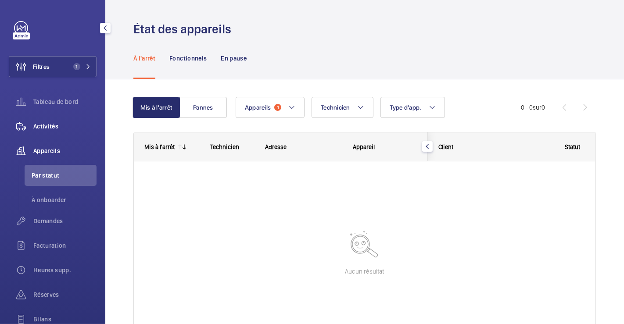
click at [46, 128] on span "Activités" at bounding box center [64, 126] width 63 height 9
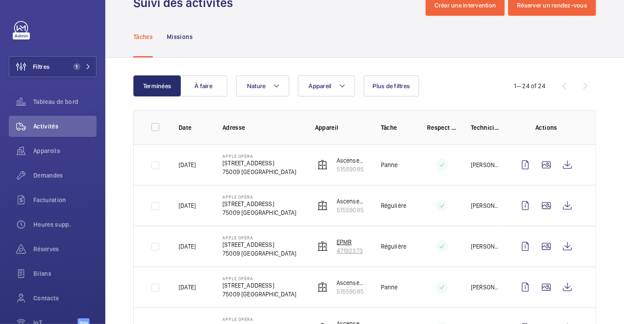
scroll to position [34, 0]
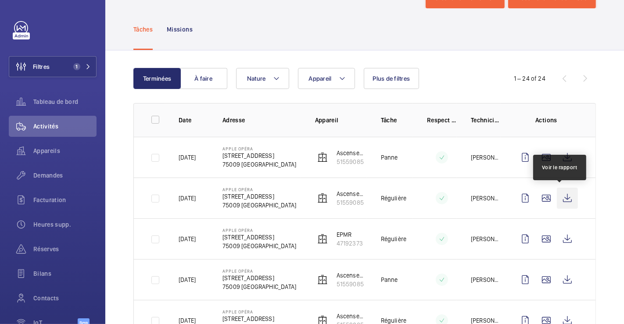
click at [558, 199] on wm-front-icon-button at bounding box center [567, 198] width 21 height 21
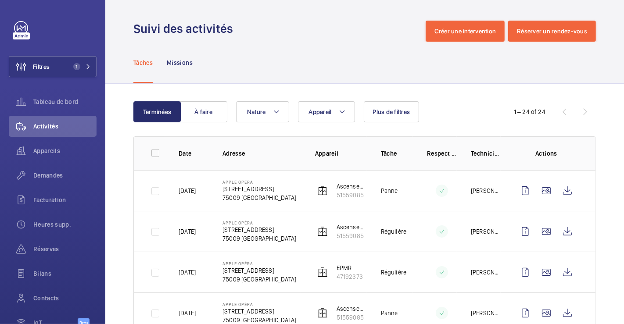
scroll to position [0, 0]
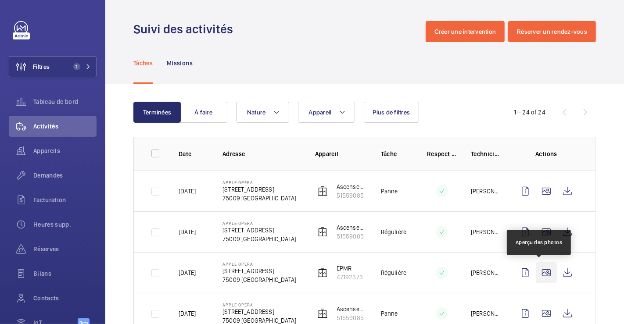
click at [543, 274] on wm-front-icon-button at bounding box center [546, 273] width 21 height 21
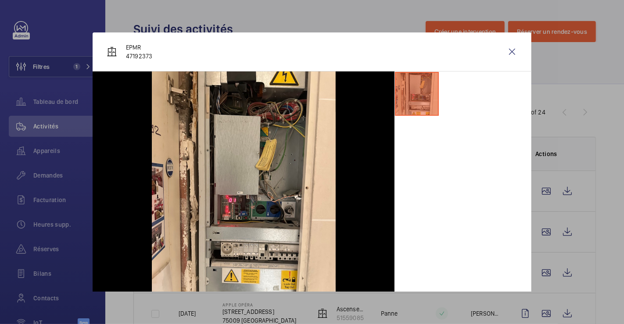
drag, startPoint x: 504, startPoint y: 47, endPoint x: 489, endPoint y: 140, distance: 93.9
click at [504, 47] on wm-front-icon-button at bounding box center [512, 51] width 21 height 21
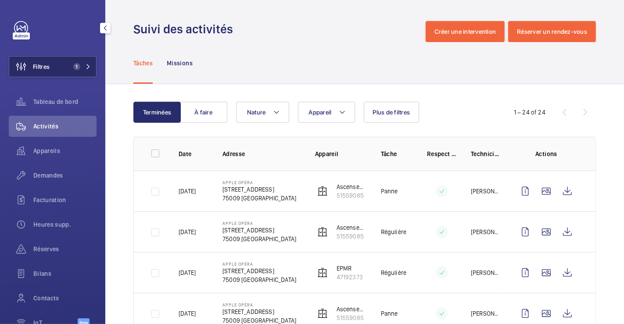
click at [41, 65] on span "Filtres" at bounding box center [41, 66] width 17 height 9
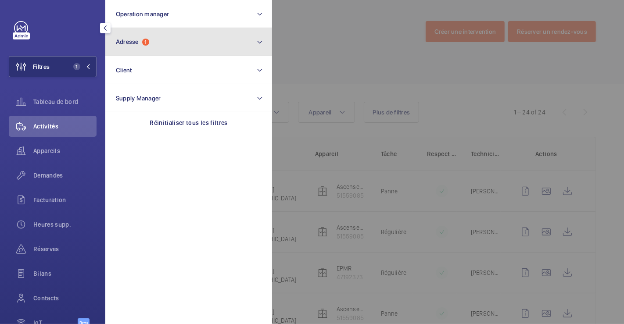
click at [162, 42] on button "Adresse 1" at bounding box center [188, 42] width 167 height 28
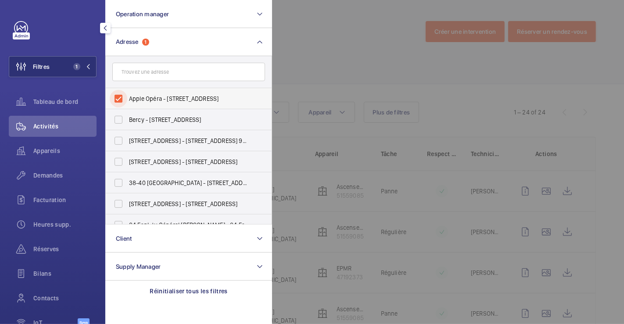
click at [118, 99] on input "Apple Opéra - [STREET_ADDRESS]" at bounding box center [119, 99] width 18 height 18
checkbox input "false"
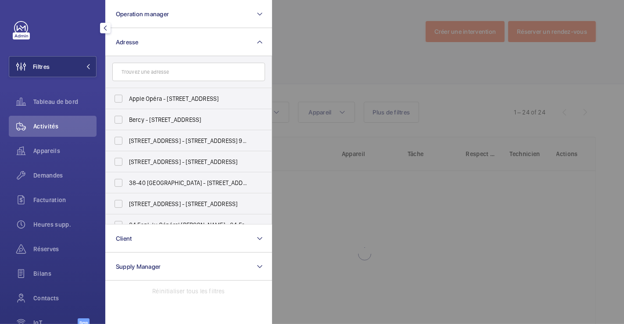
click at [301, 56] on div at bounding box center [584, 162] width 624 height 324
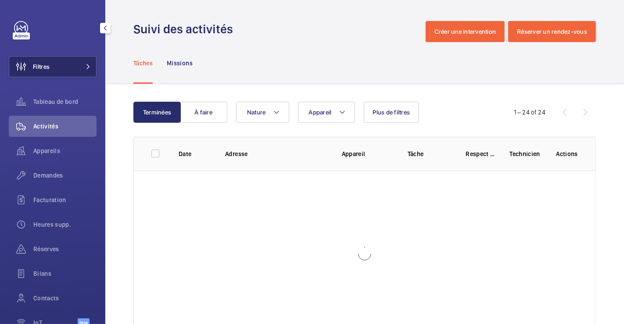
click at [54, 67] on button "Filtres" at bounding box center [53, 66] width 88 height 21
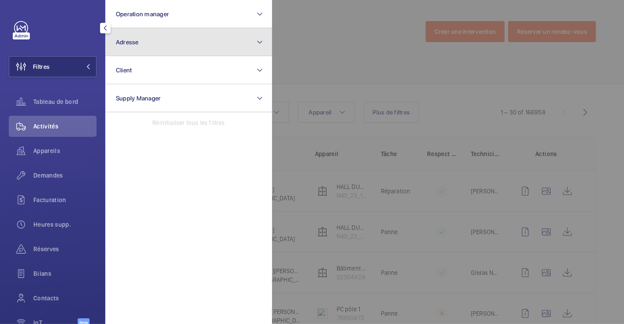
click at [150, 44] on button "Adresse" at bounding box center [188, 42] width 167 height 28
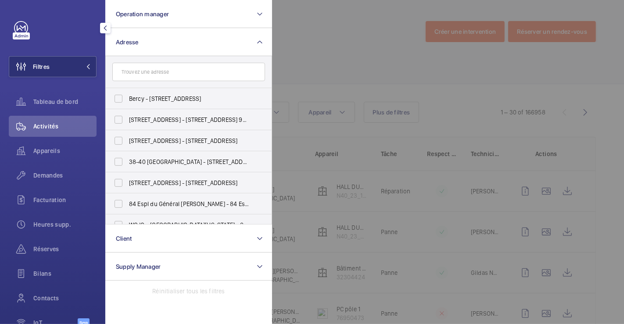
click at [155, 74] on input "text" at bounding box center [188, 72] width 153 height 18
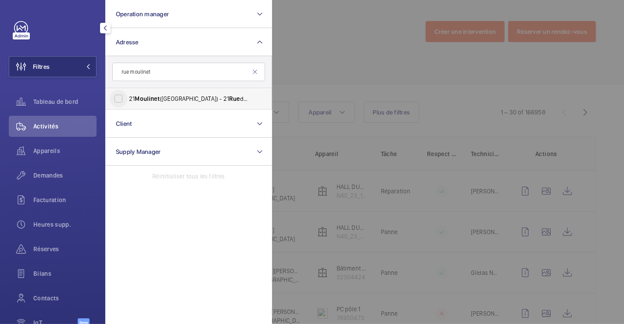
type input "rue moulinet"
click at [116, 96] on input "21 Moulinet ([GEOGRAPHIC_DATA]) - [STREET_ADDRESS]" at bounding box center [119, 99] width 18 height 18
checkbox input "true"
click at [345, 61] on div at bounding box center [584, 162] width 624 height 324
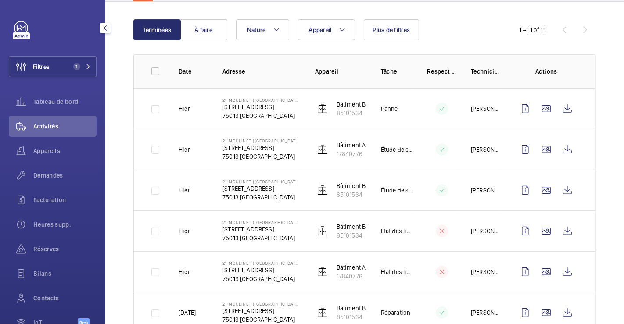
scroll to position [97, 0]
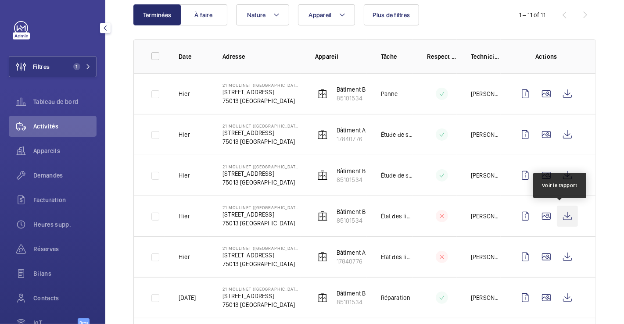
click at [562, 216] on wm-front-icon-button at bounding box center [567, 216] width 21 height 21
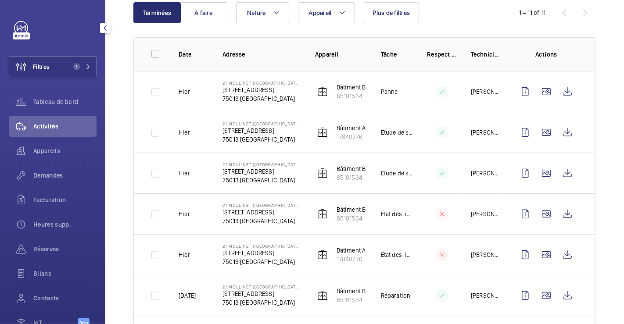
scroll to position [70, 0]
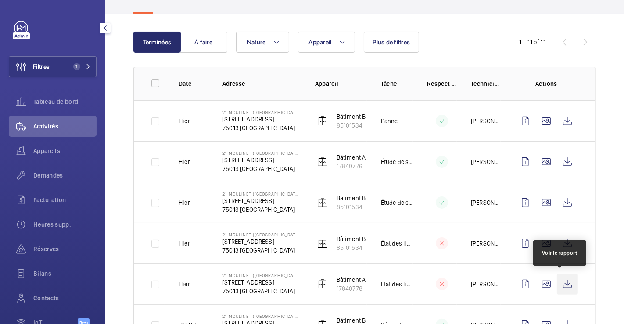
click at [557, 282] on wm-front-icon-button at bounding box center [567, 284] width 21 height 21
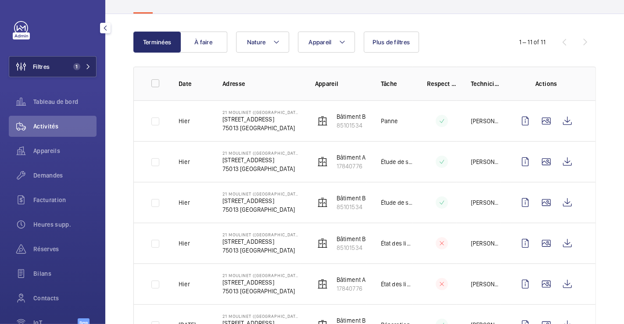
click at [46, 62] on span "Filtres" at bounding box center [29, 66] width 40 height 21
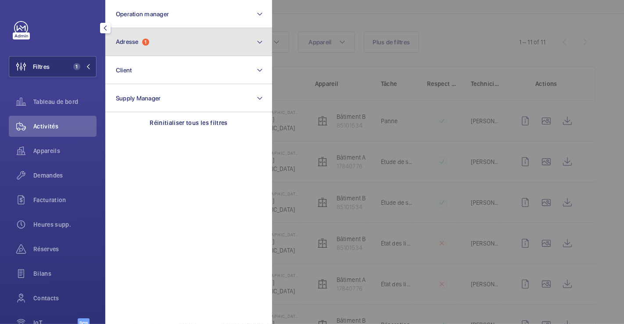
click at [138, 37] on button "Adresse 1" at bounding box center [188, 42] width 167 height 28
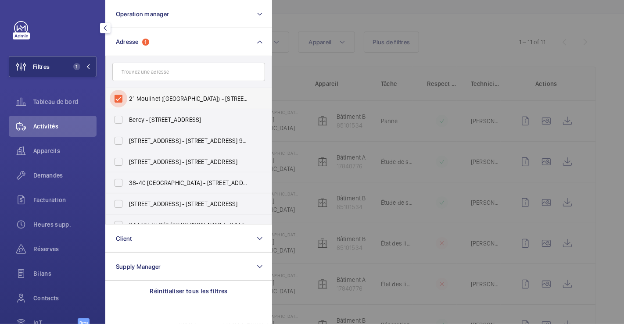
click at [119, 98] on input "21 Moulinet ([GEOGRAPHIC_DATA]) - [STREET_ADDRESS]" at bounding box center [119, 99] width 18 height 18
checkbox input "false"
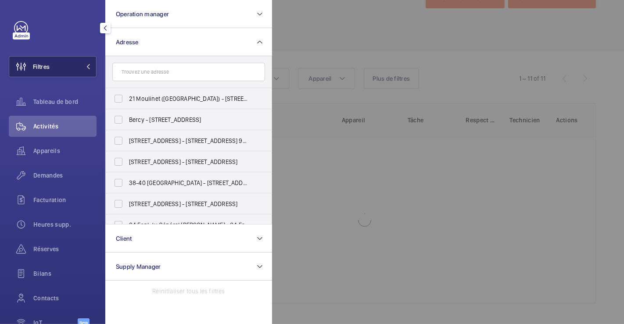
click at [54, 62] on button "Filtres" at bounding box center [53, 66] width 88 height 21
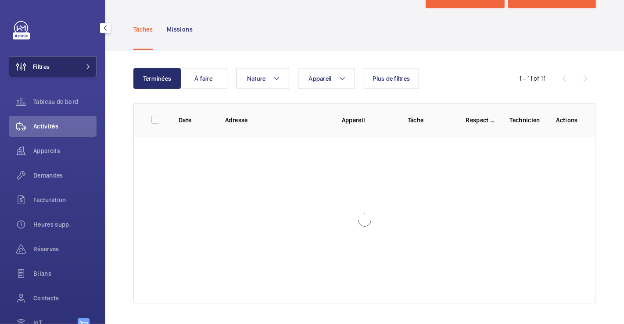
click at [51, 65] on button "Filtres" at bounding box center [53, 66] width 88 height 21
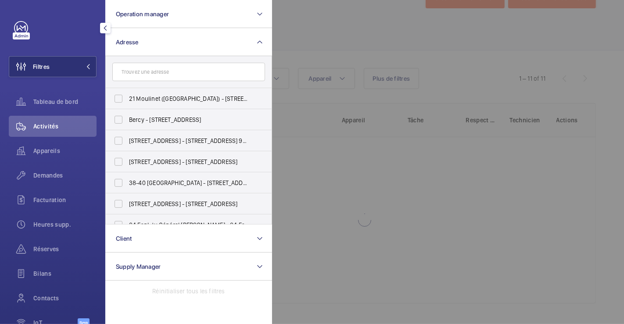
scroll to position [70, 0]
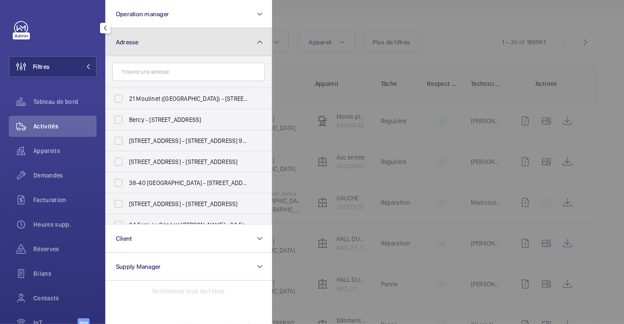
click at [146, 44] on button "Adresse" at bounding box center [188, 42] width 167 height 28
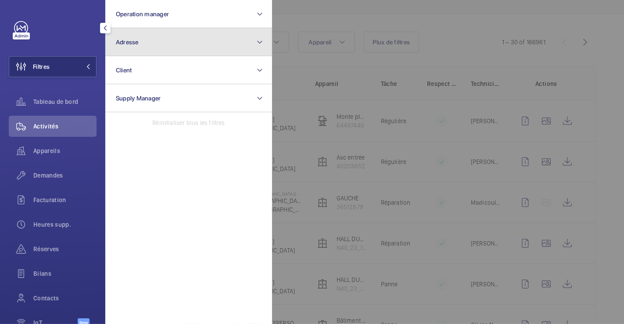
click at [146, 44] on button "Adresse" at bounding box center [188, 42] width 167 height 28
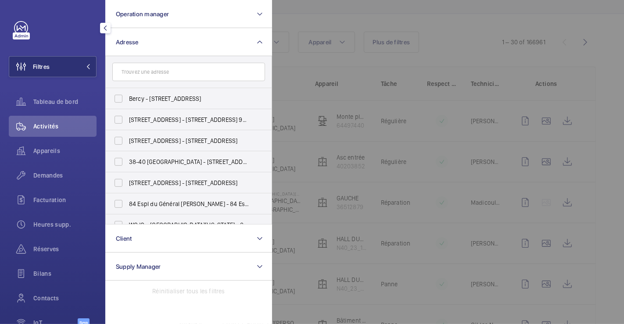
click at [146, 73] on input "text" at bounding box center [188, 72] width 153 height 18
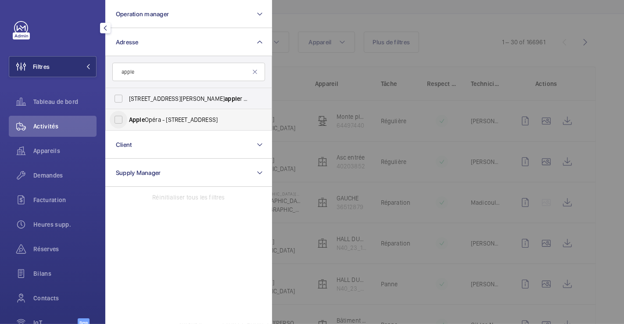
type input "apple"
drag, startPoint x: 125, startPoint y: 119, endPoint x: 137, endPoint y: 115, distance: 12.1
click at [125, 119] on input "Apple Opéra - [STREET_ADDRESS]" at bounding box center [119, 120] width 18 height 18
checkbox input "true"
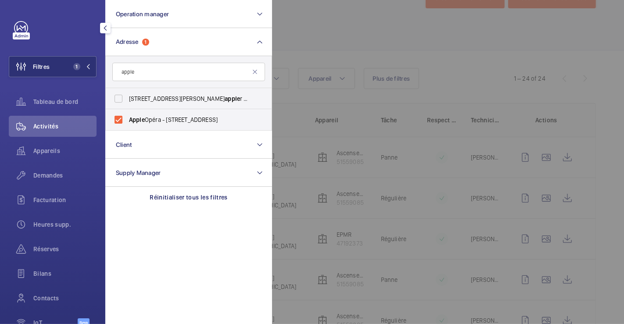
click at [336, 25] on div at bounding box center [584, 162] width 624 height 324
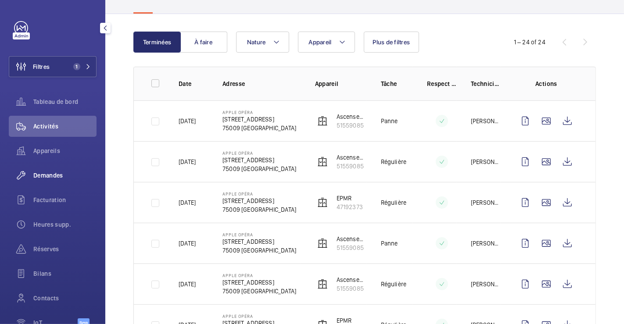
click at [50, 172] on span "Demandes" at bounding box center [64, 175] width 63 height 9
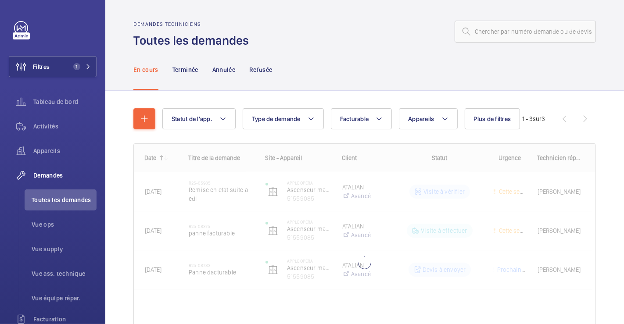
scroll to position [15, 0]
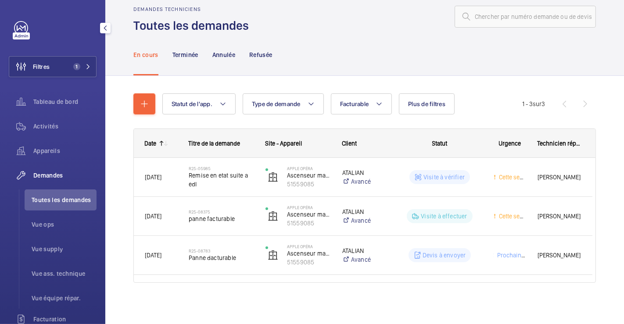
drag, startPoint x: 51, startPoint y: 125, endPoint x: 104, endPoint y: 138, distance: 54.4
click at [51, 125] on span "Activités" at bounding box center [64, 126] width 63 height 9
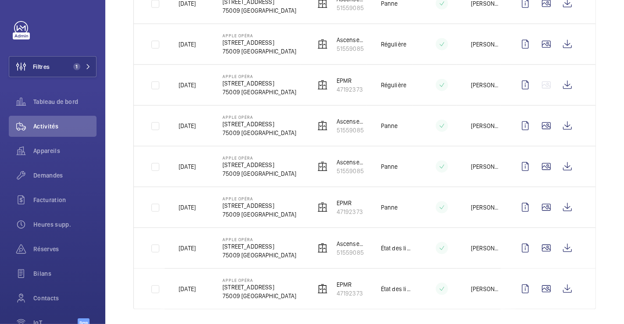
scroll to position [843, 0]
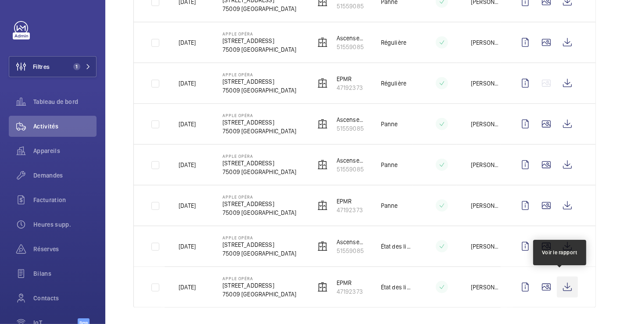
click at [561, 280] on wm-front-icon-button at bounding box center [567, 287] width 21 height 21
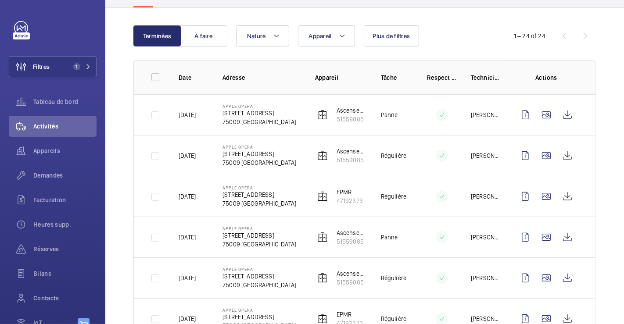
scroll to position [0, 0]
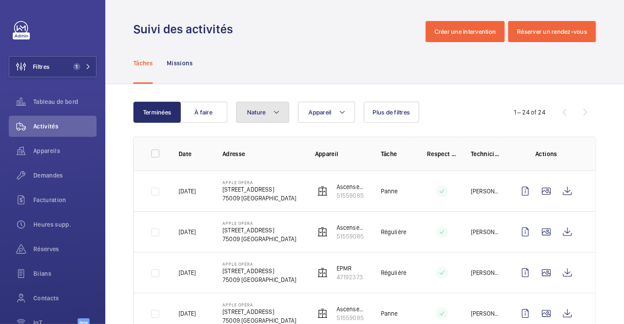
click at [282, 113] on button "Nature" at bounding box center [262, 112] width 53 height 21
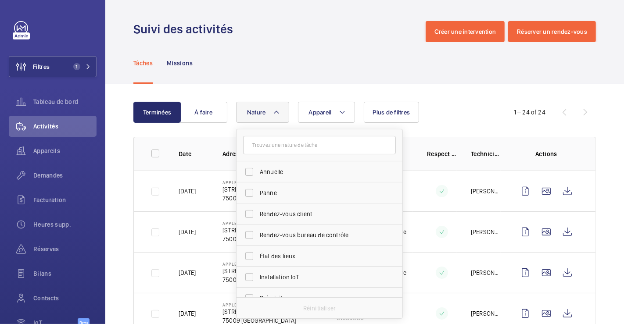
click at [345, 72] on div "Tâches Missions" at bounding box center [364, 63] width 463 height 42
